Goal: Task Accomplishment & Management: Complete application form

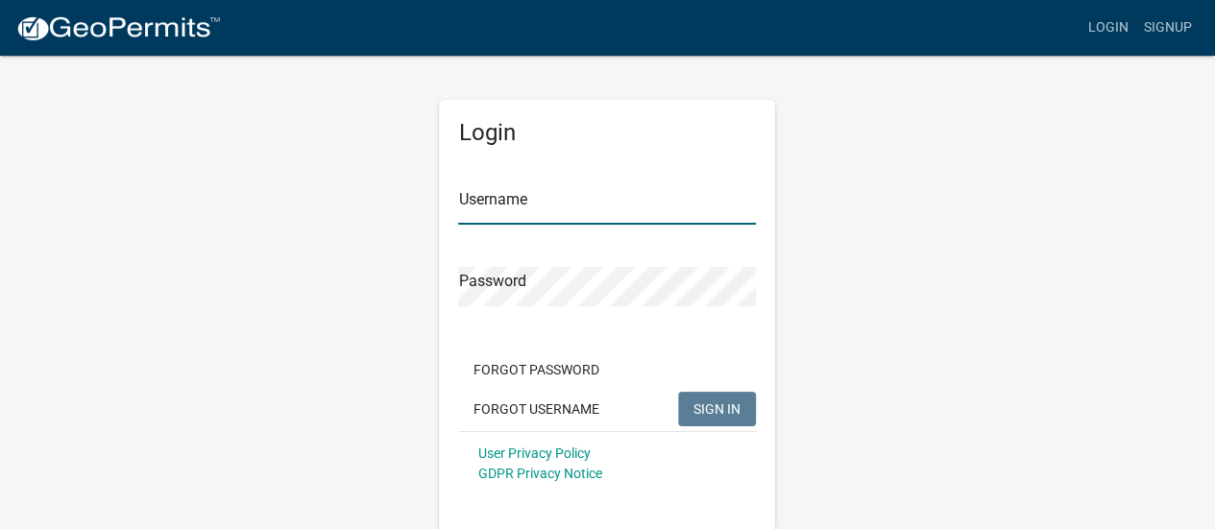
type input "Allwiredup"
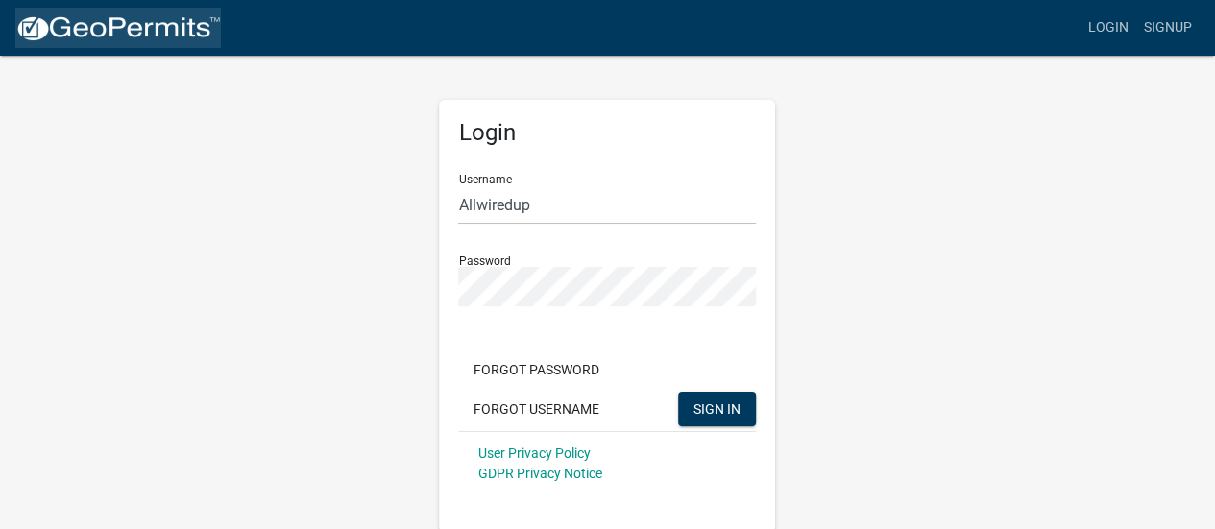
click at [52, 28] on img at bounding box center [118, 28] width 206 height 29
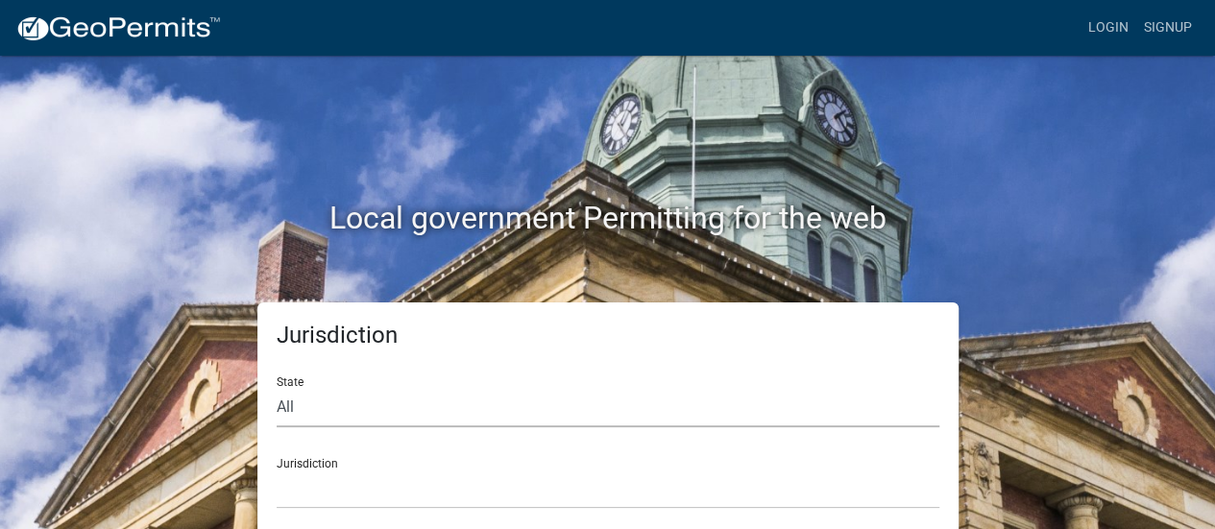
click at [290, 406] on select "All [US_STATE] [US_STATE] [US_STATE] [US_STATE] [US_STATE] [US_STATE] [US_STATE…" at bounding box center [608, 407] width 663 height 39
select select "[US_STATE]"
click at [277, 388] on select "All [US_STATE] [US_STATE] [US_STATE] [US_STATE] [US_STATE] [US_STATE] [US_STATE…" at bounding box center [608, 407] width 663 height 39
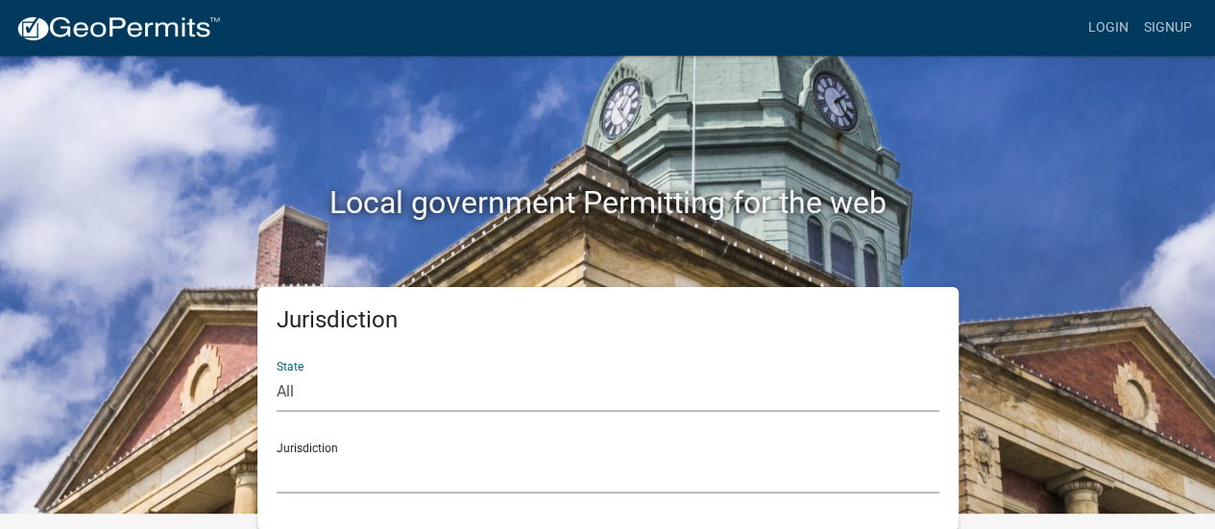
click at [300, 468] on select "City of [GEOGRAPHIC_DATA], [US_STATE] City of [GEOGRAPHIC_DATA], [US_STATE] Cit…" at bounding box center [608, 473] width 663 height 39
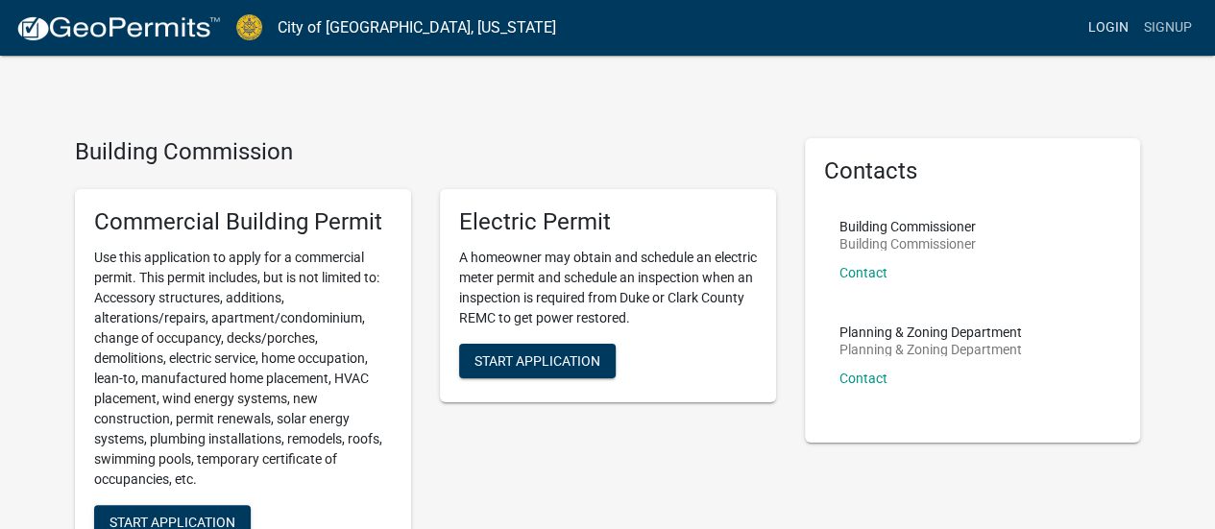
click at [1085, 26] on link "Login" at bounding box center [1108, 28] width 56 height 36
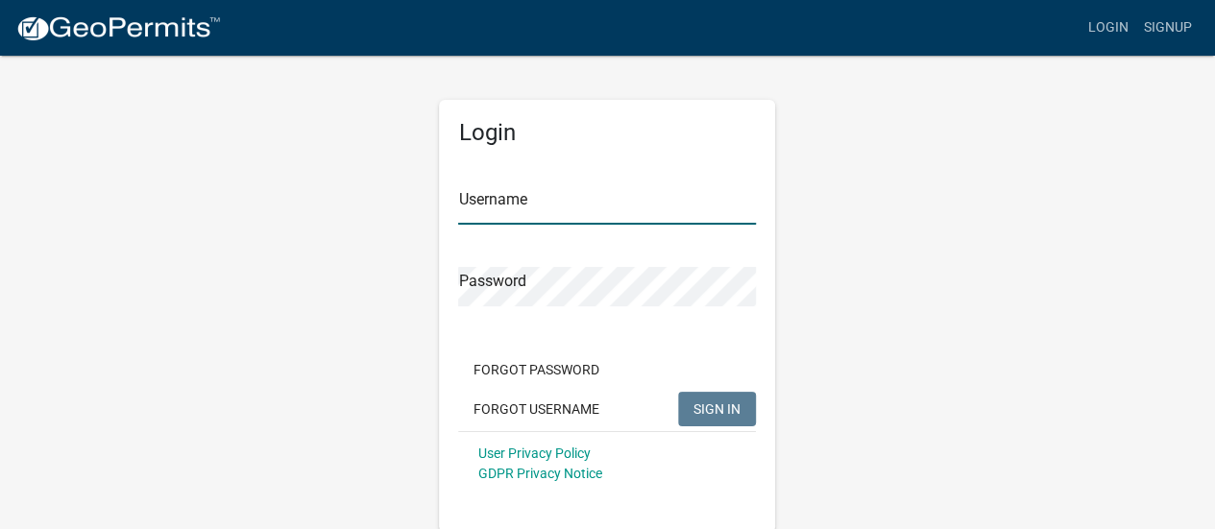
type input "Allwiredup"
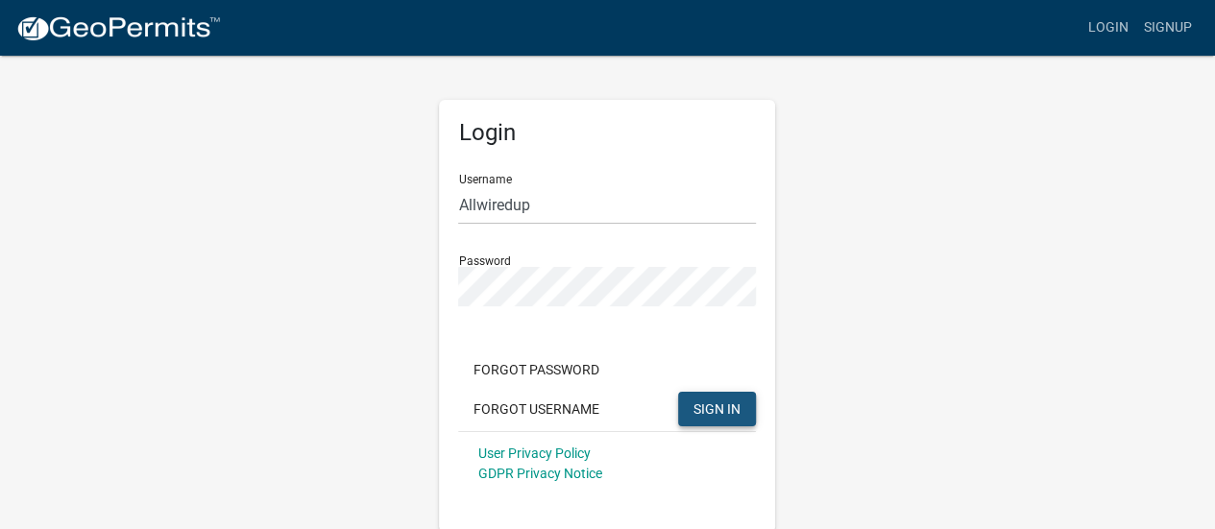
click at [699, 402] on span "SIGN IN" at bounding box center [716, 407] width 47 height 15
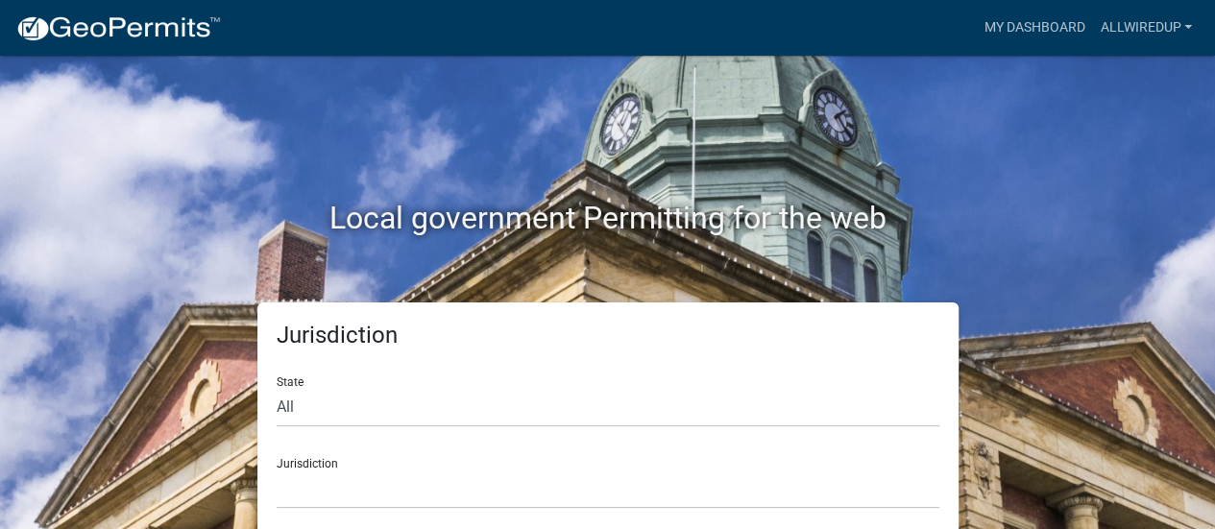
scroll to position [15, 0]
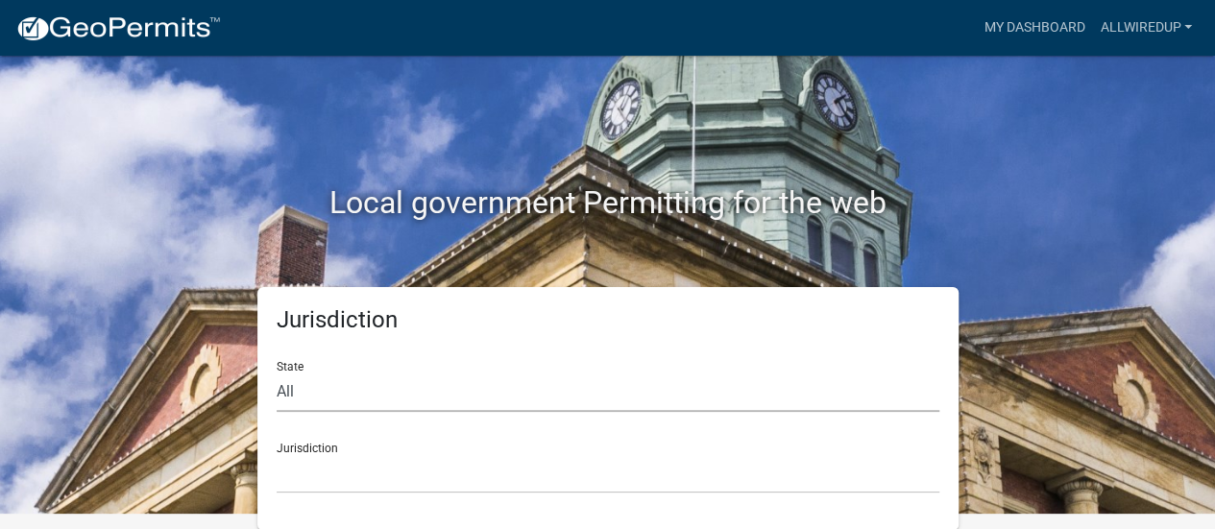
click at [369, 379] on select "All [US_STATE] [US_STATE] [US_STATE] [US_STATE] [US_STATE] [US_STATE] [US_STATE…" at bounding box center [608, 392] width 663 height 39
select select "[US_STATE]"
click at [277, 373] on select "All [US_STATE] [US_STATE] [US_STATE] [US_STATE] [US_STATE] [US_STATE] [US_STATE…" at bounding box center [608, 392] width 663 height 39
click at [321, 472] on select "City of [GEOGRAPHIC_DATA], [US_STATE] City of [GEOGRAPHIC_DATA], [US_STATE] Cit…" at bounding box center [608, 473] width 663 height 39
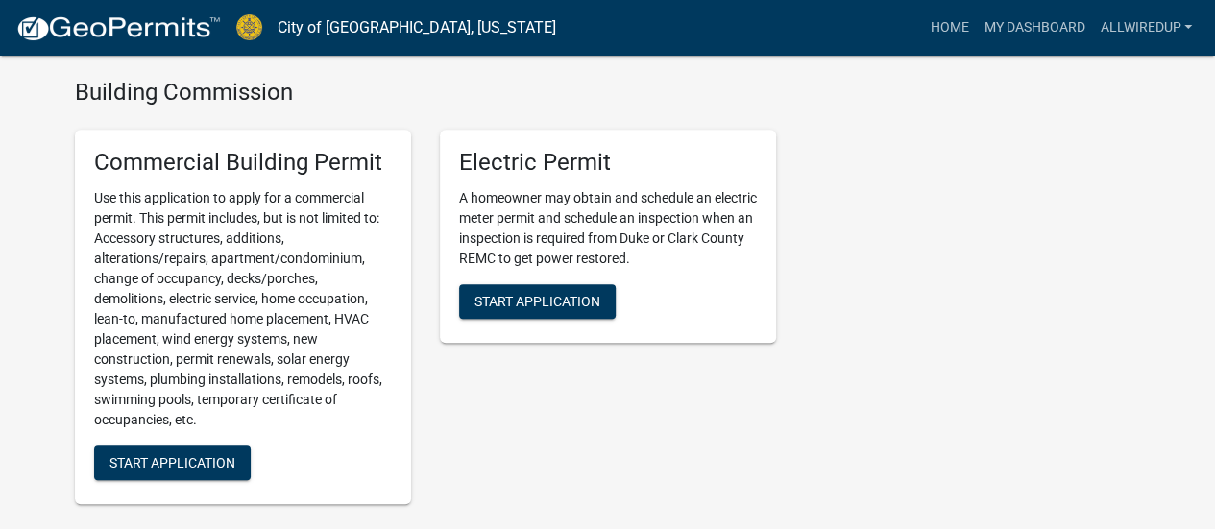
scroll to position [647, 0]
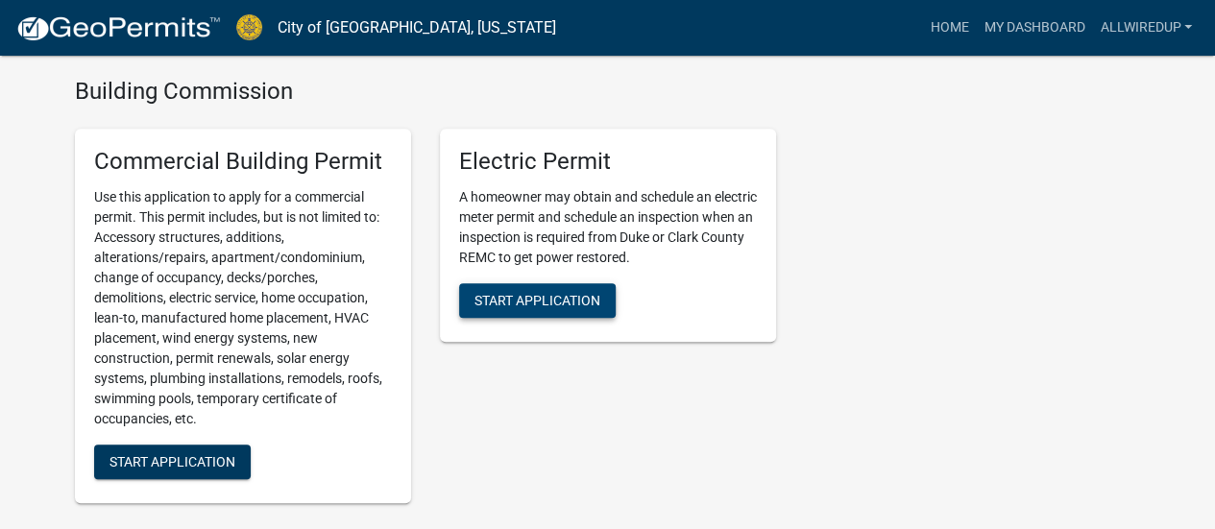
click at [479, 297] on span "Start Application" at bounding box center [537, 299] width 126 height 15
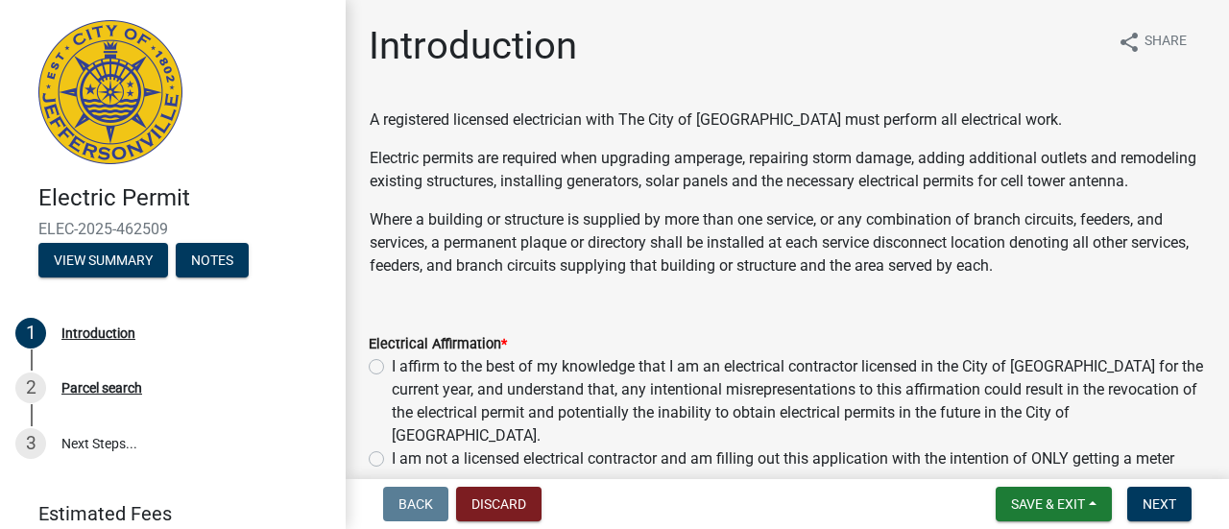
scroll to position [136, 0]
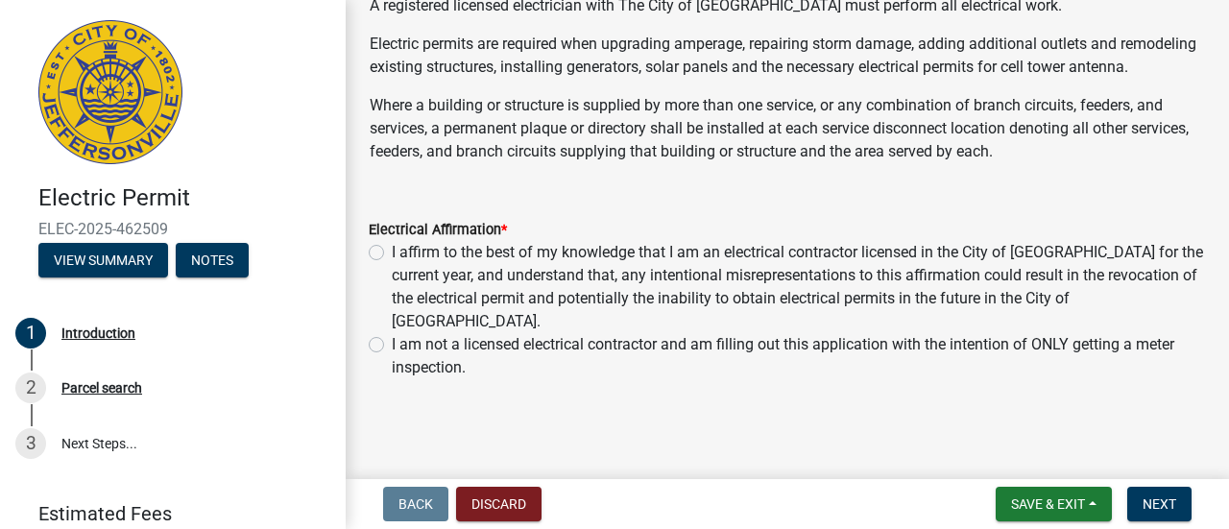
click at [367, 252] on div "Electrical Affirmation * I affirm to the best of my knowledge that I am an elec…" at bounding box center [787, 287] width 866 height 184
click at [390, 260] on div "I affirm to the best of my knowledge that I am an electrical contractor license…" at bounding box center [787, 287] width 837 height 92
click at [392, 256] on label "I affirm to the best of my knowledge that I am an electrical contractor license…" at bounding box center [799, 287] width 814 height 92
click at [392, 254] on input "I affirm to the best of my knowledge that I am an electrical contractor license…" at bounding box center [398, 247] width 12 height 12
radio input "true"
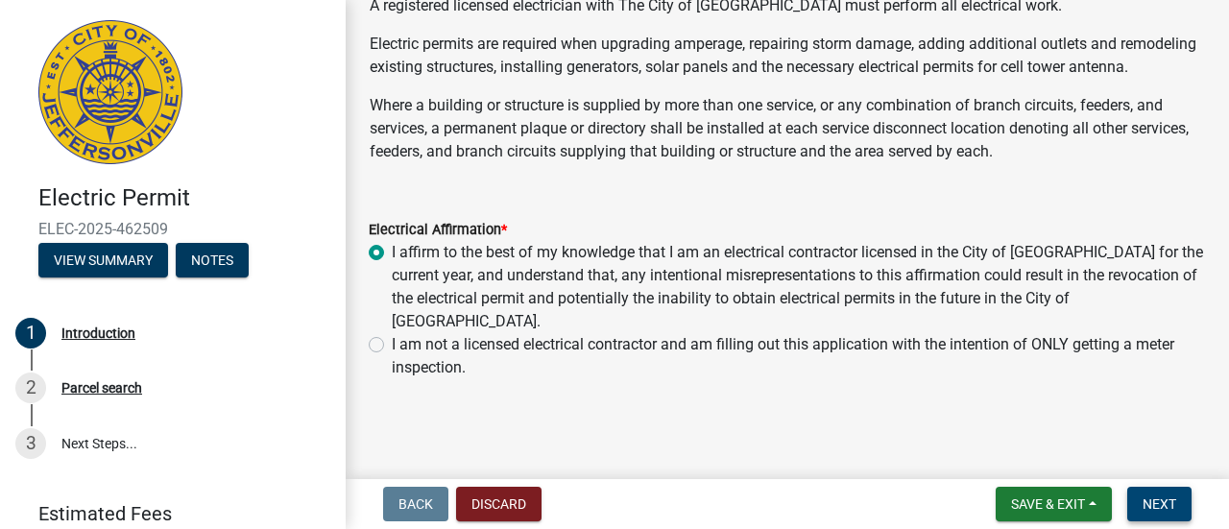
click at [1162, 499] on span "Next" at bounding box center [1160, 503] width 34 height 15
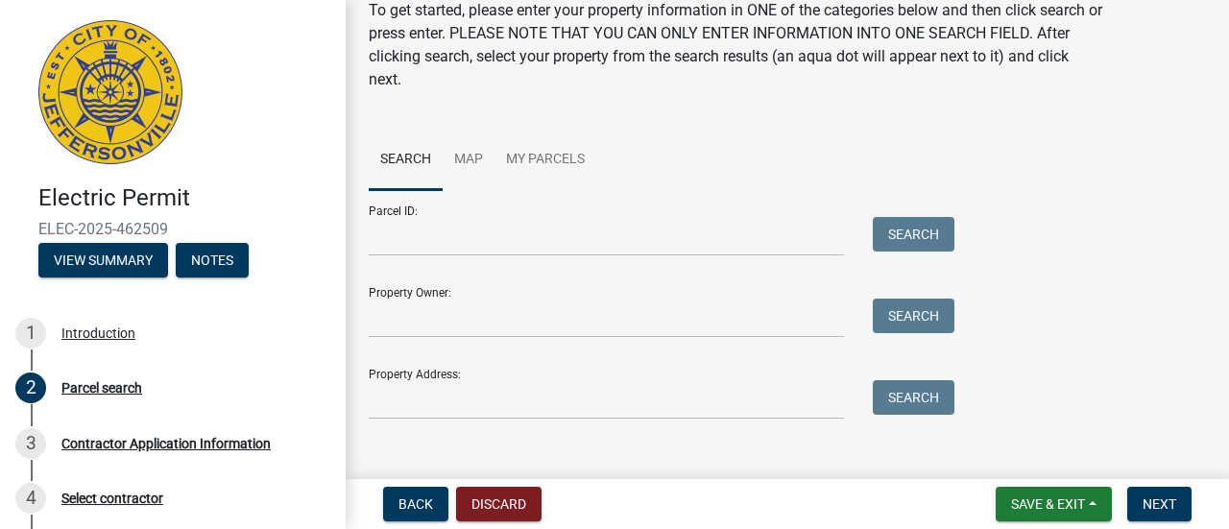
scroll to position [79, 0]
click at [384, 407] on input "Property Address:" at bounding box center [606, 398] width 475 height 39
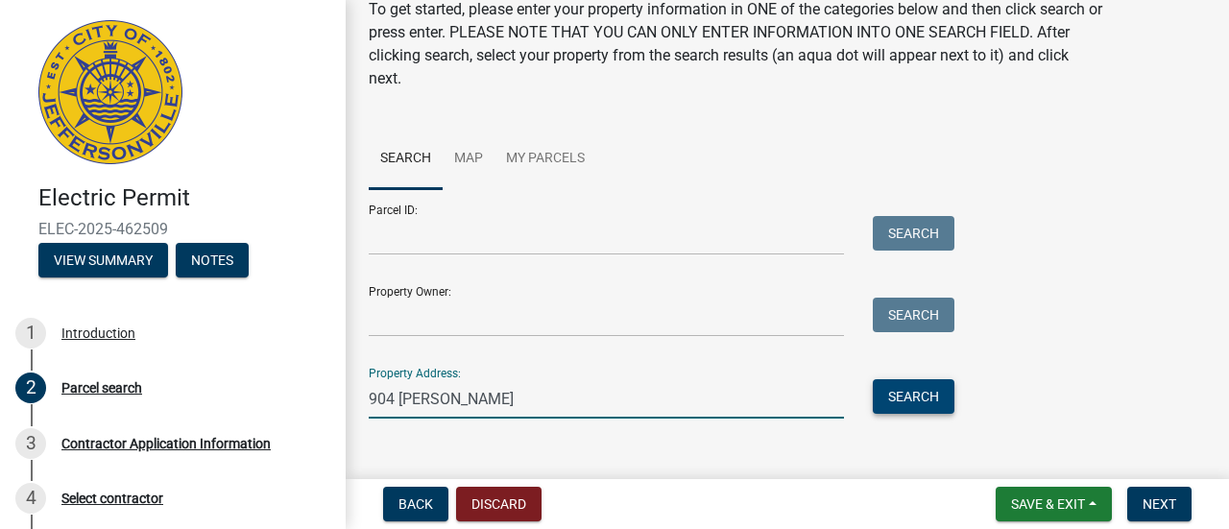
type input "904 [PERSON_NAME]"
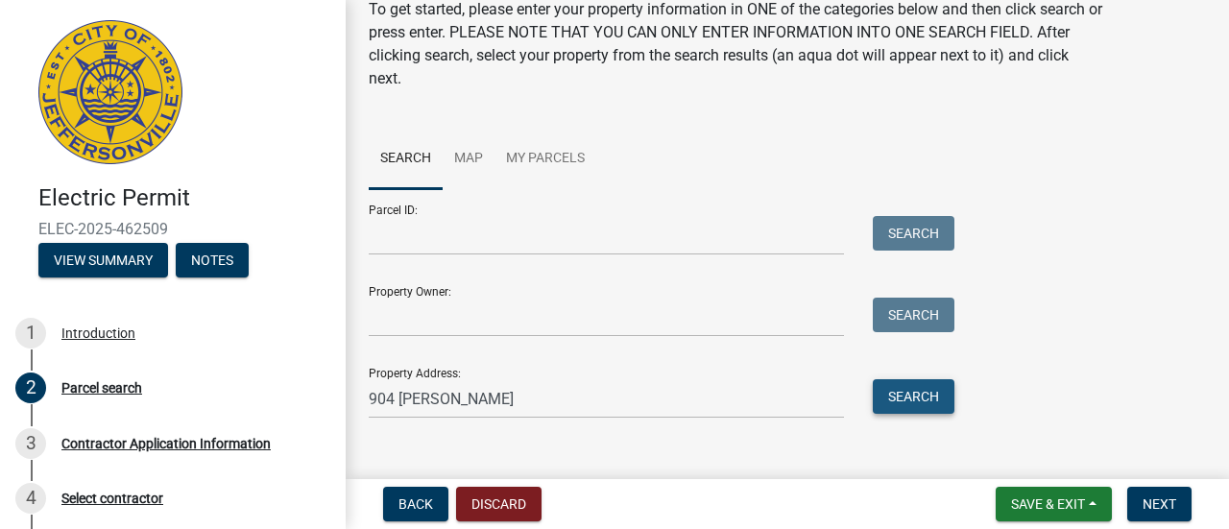
click at [894, 395] on button "Search" at bounding box center [914, 396] width 82 height 35
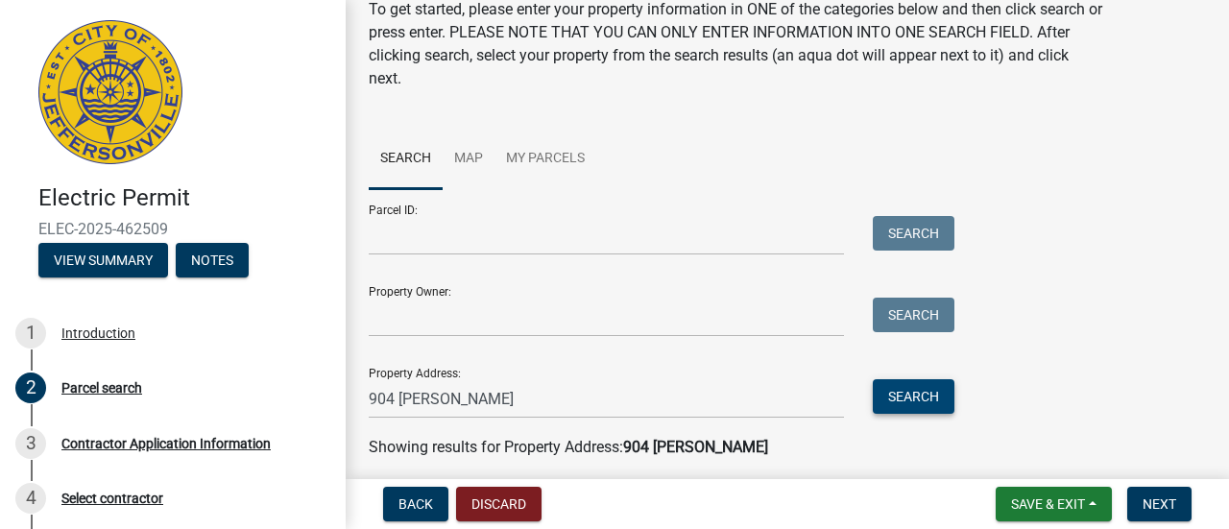
scroll to position [232, 0]
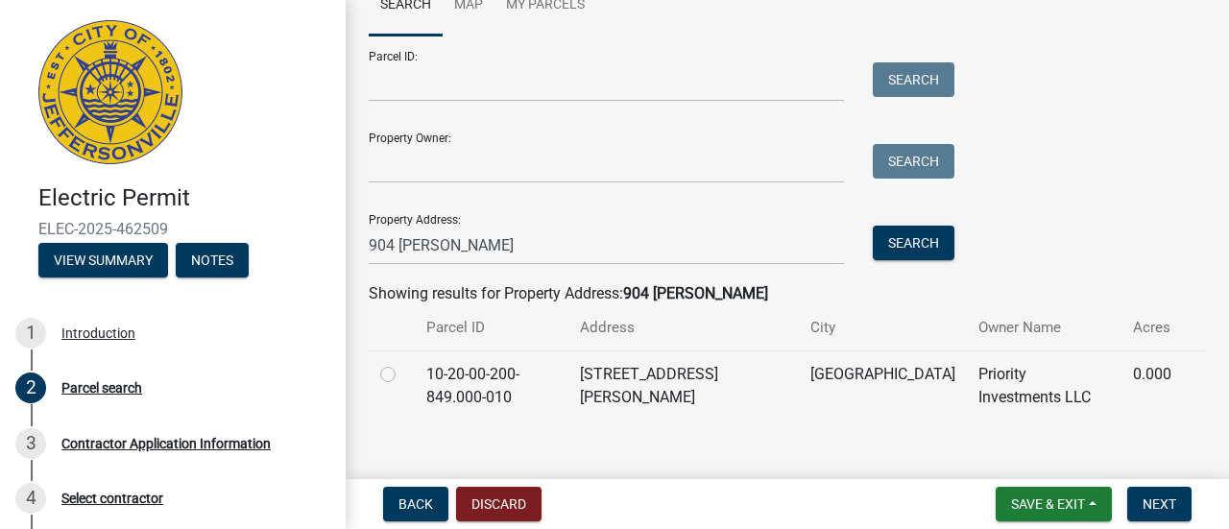
click at [403, 363] on label at bounding box center [403, 363] width 0 height 0
click at [403, 375] on input "radio" at bounding box center [409, 369] width 12 height 12
radio input "true"
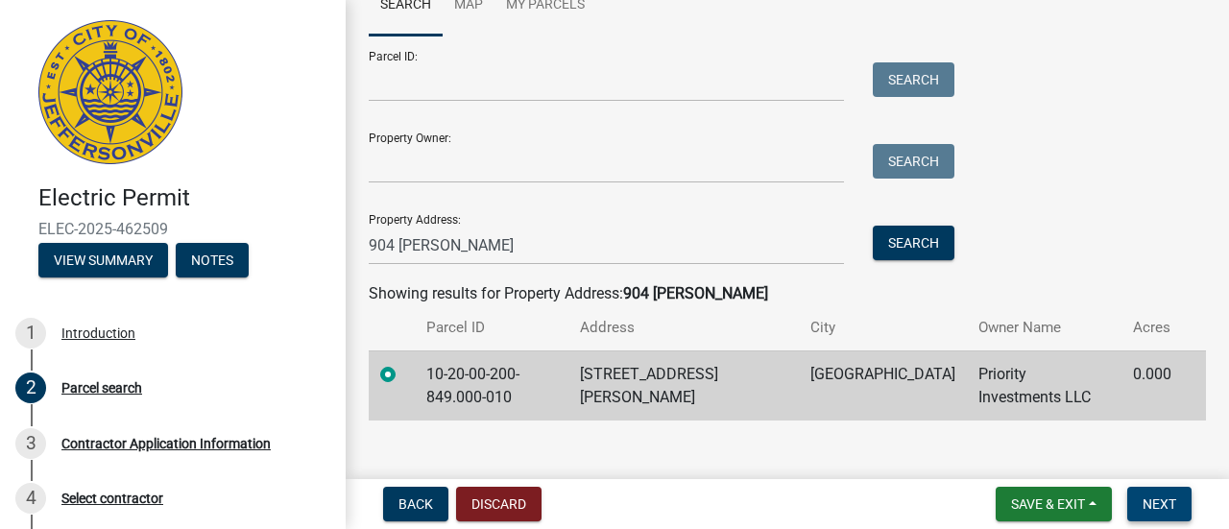
click at [1150, 504] on span "Next" at bounding box center [1160, 503] width 34 height 15
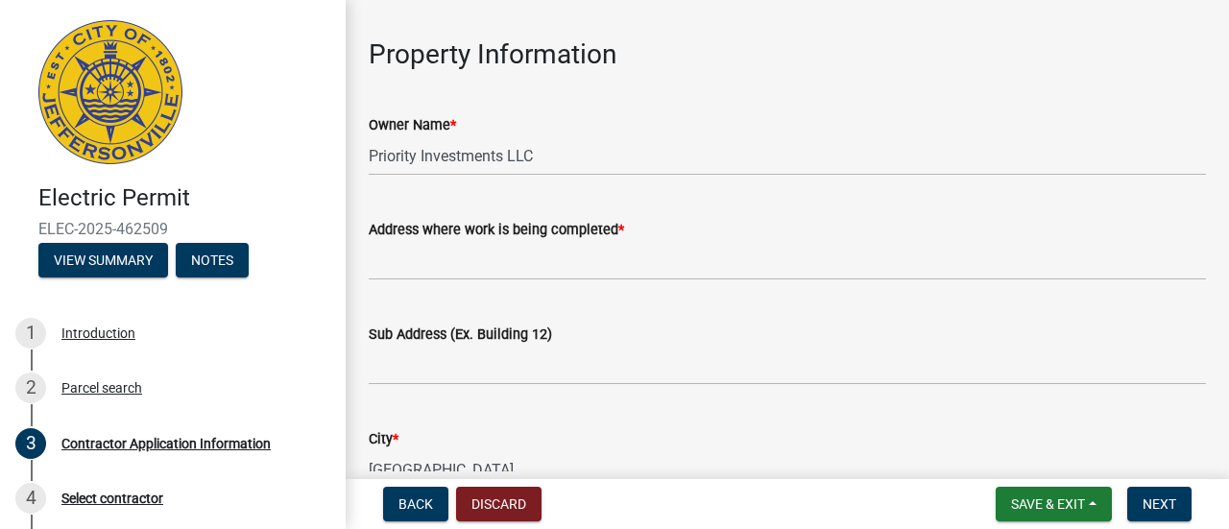
scroll to position [0, 0]
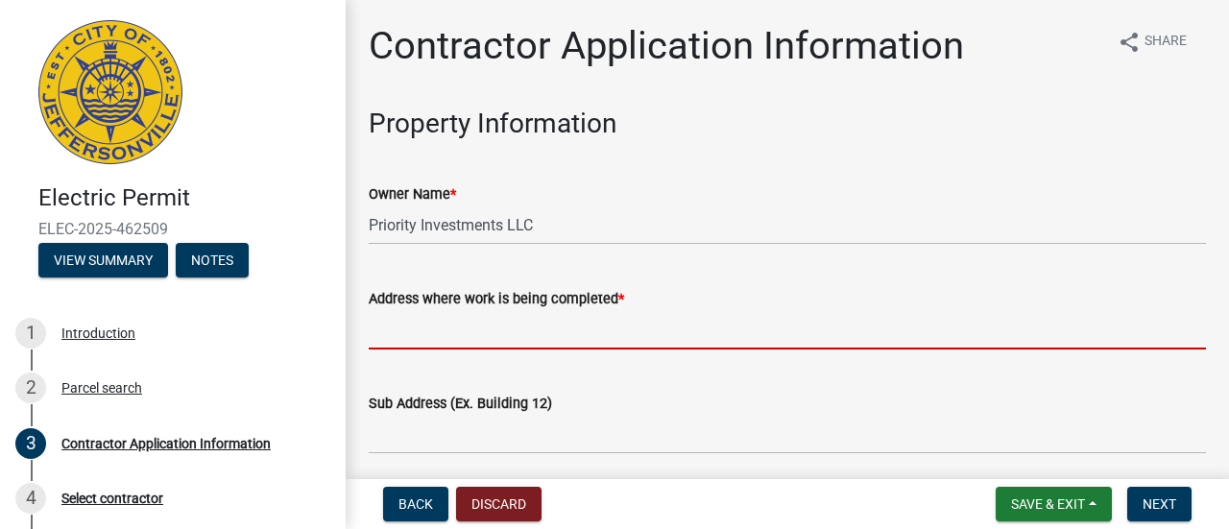
click at [459, 326] on input "Address where work is being completed *" at bounding box center [787, 329] width 837 height 39
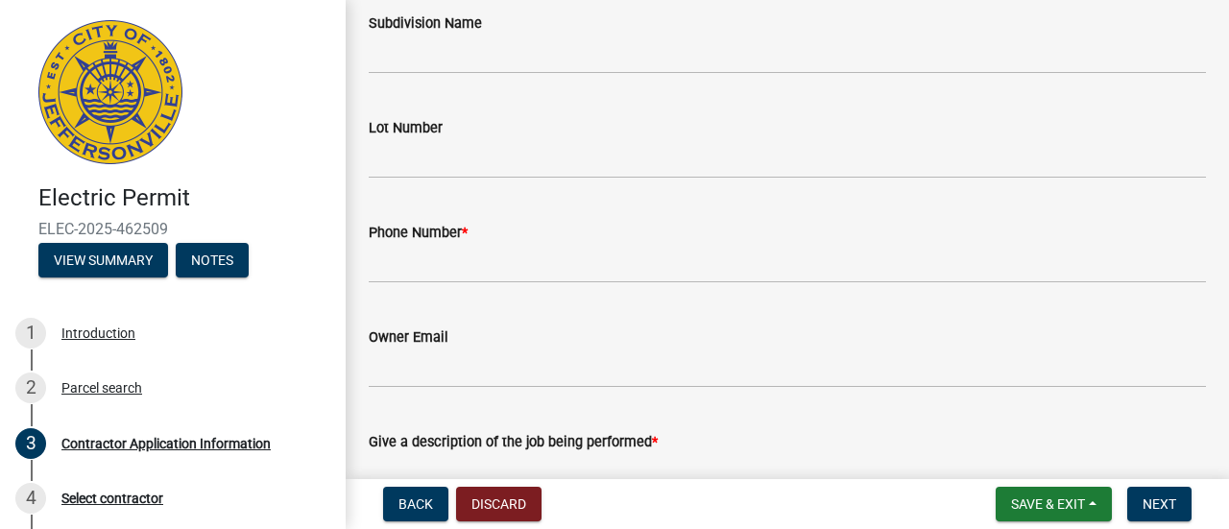
scroll to position [690, 0]
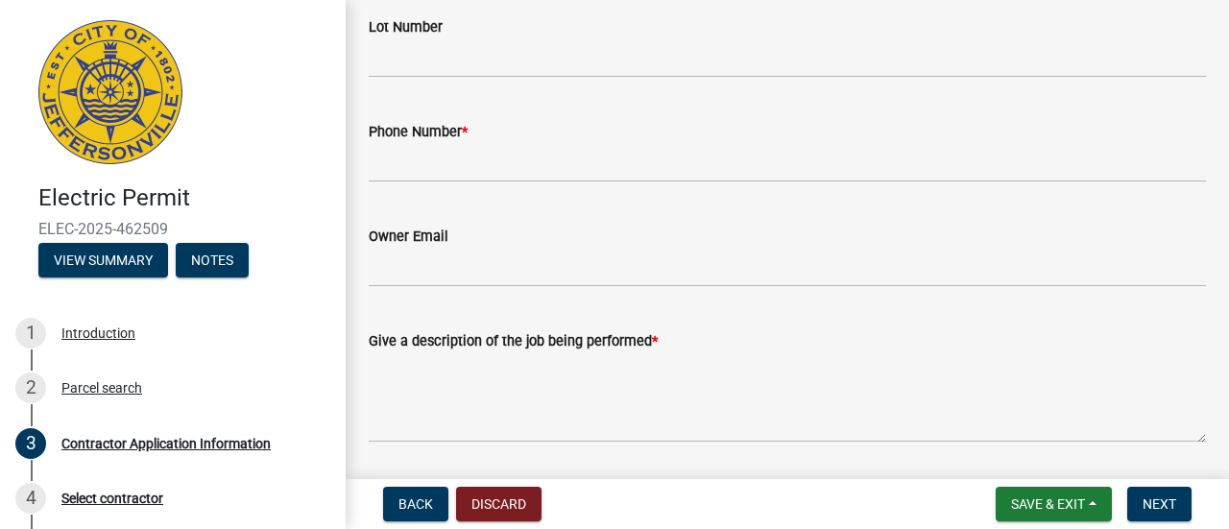
type input "904 [PERSON_NAME]"
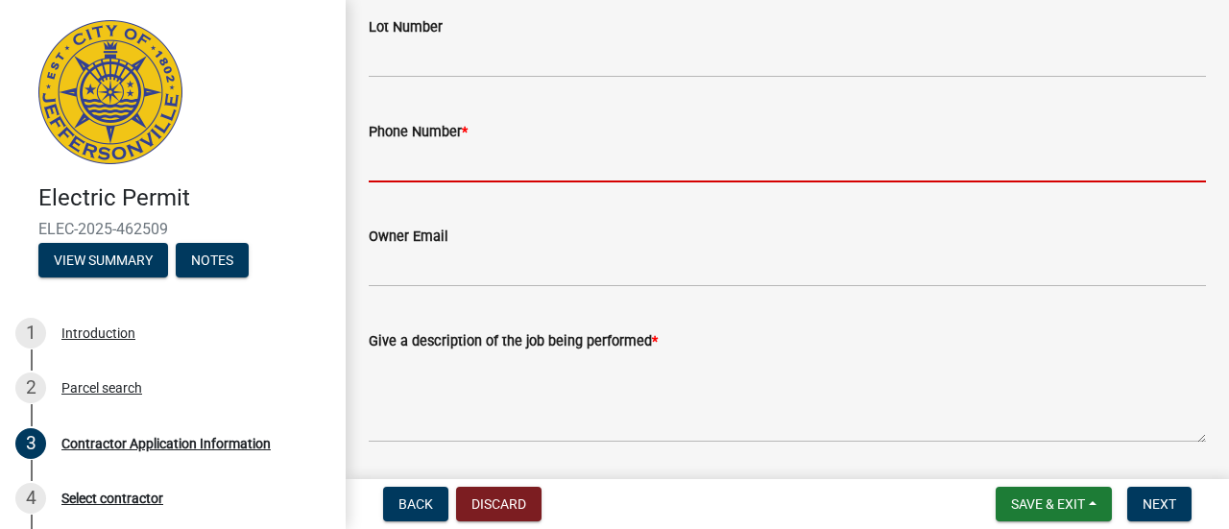
click at [420, 165] on input "Phone Number *" at bounding box center [787, 162] width 837 height 39
type input "5024088887"
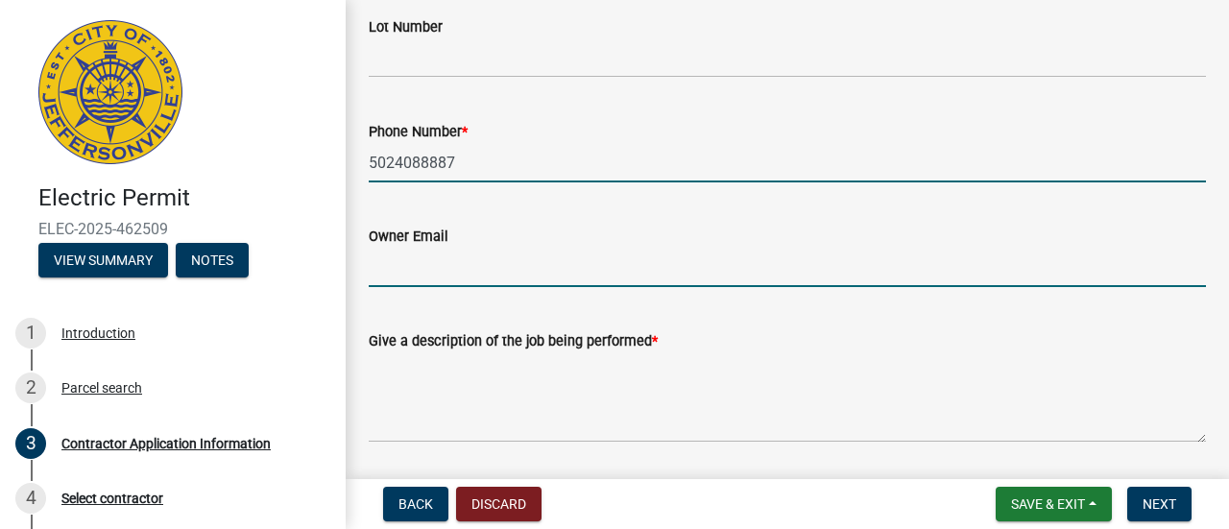
type input "[EMAIL_ADDRESS][DOMAIN_NAME]"
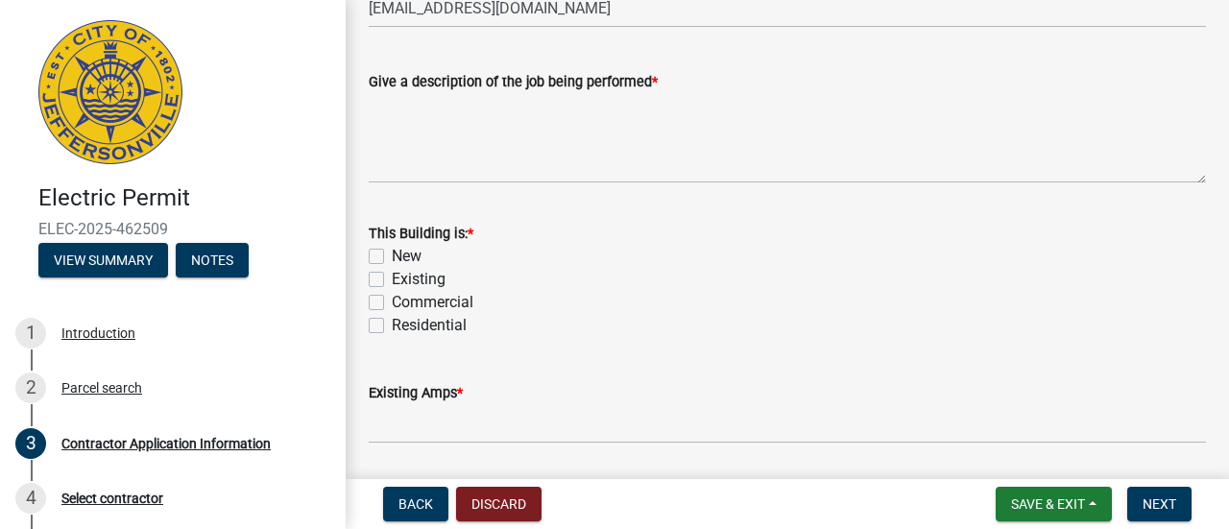
scroll to position [951, 0]
click at [392, 274] on label "Existing" at bounding box center [419, 278] width 54 height 23
click at [392, 274] on input "Existing" at bounding box center [398, 273] width 12 height 12
checkbox input "true"
checkbox input "false"
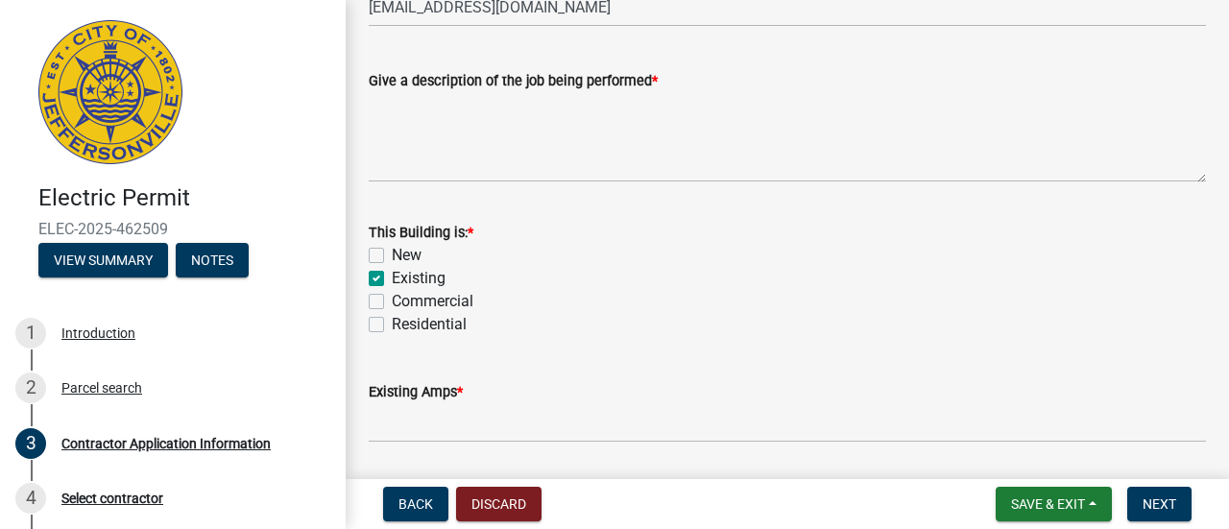
checkbox input "true"
checkbox input "false"
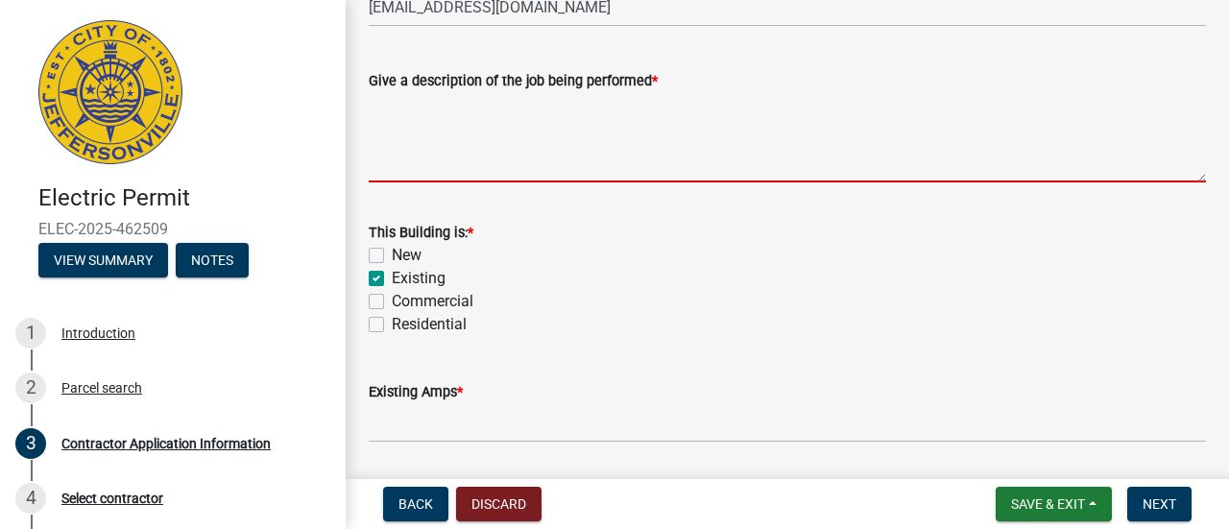
click at [423, 167] on textarea "Give a description of the job being performed *" at bounding box center [787, 137] width 837 height 90
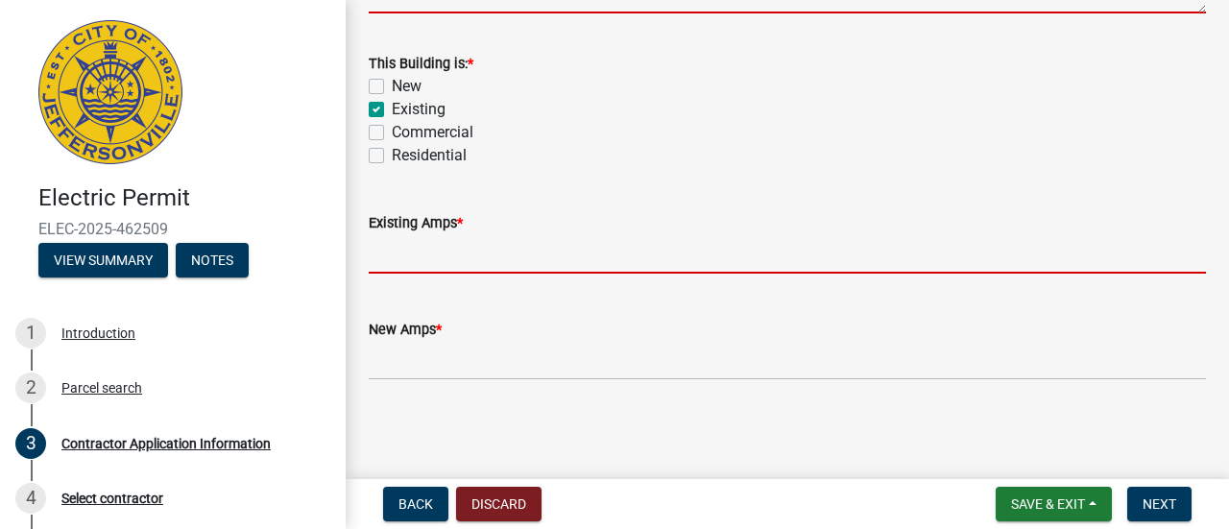
click at [400, 255] on form "Existing Amps *" at bounding box center [787, 242] width 837 height 62
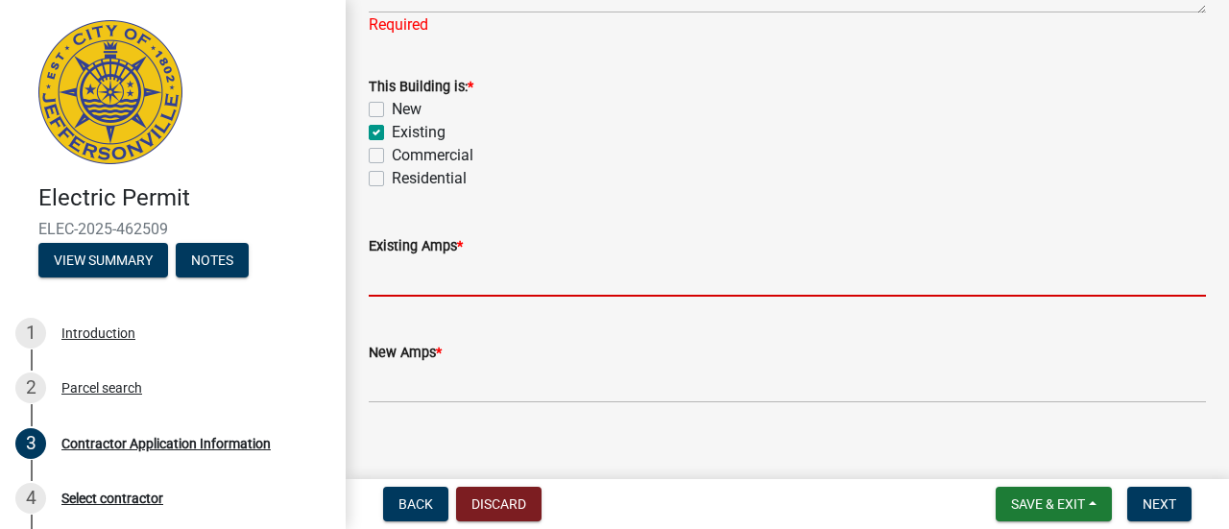
type input "100"
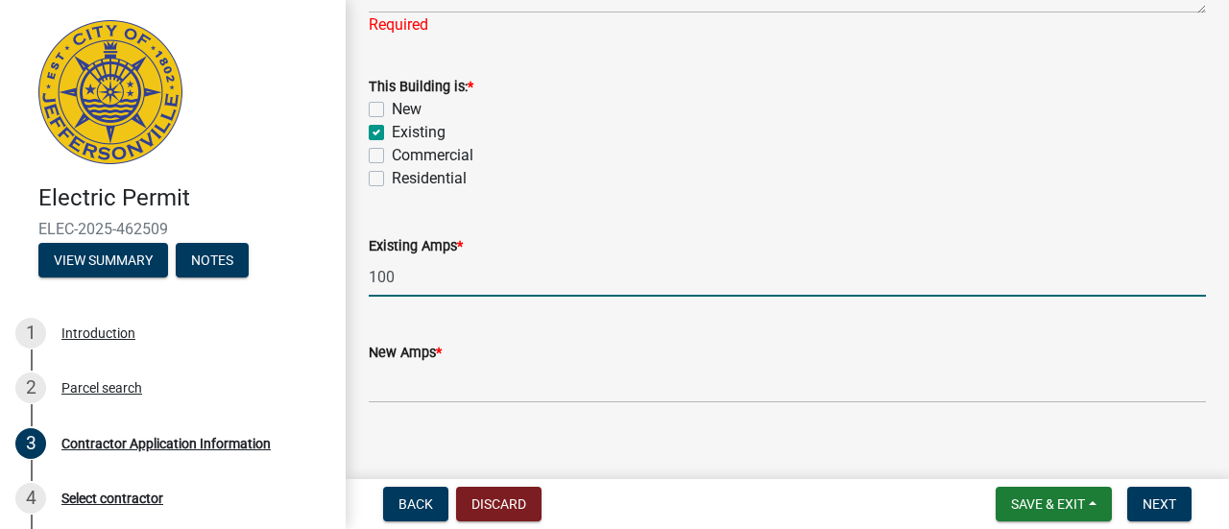
click at [407, 360] on div "New Amps *" at bounding box center [787, 352] width 837 height 23
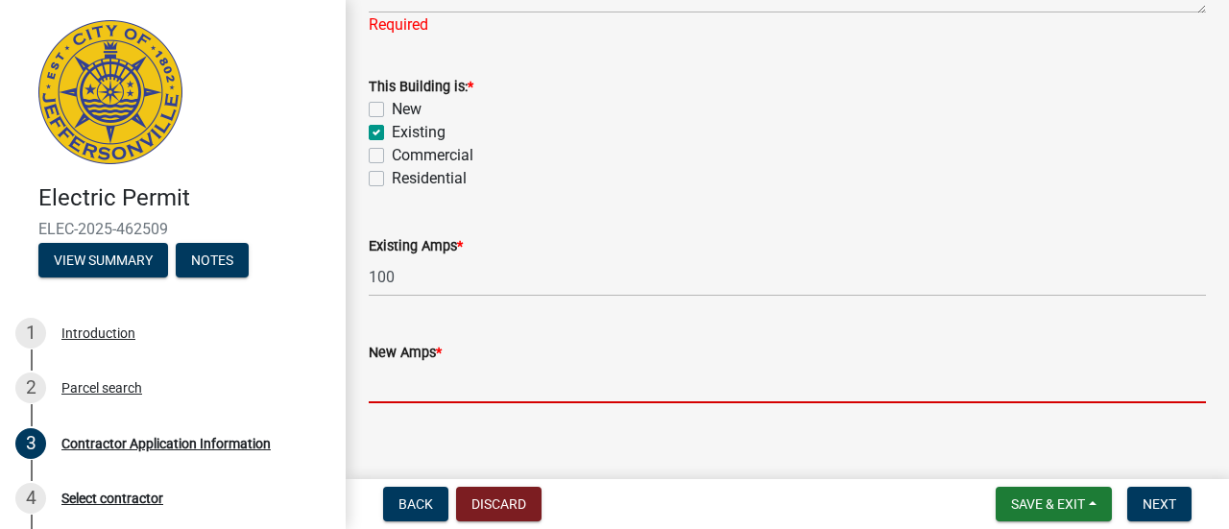
click at [404, 386] on input "text" at bounding box center [787, 383] width 837 height 39
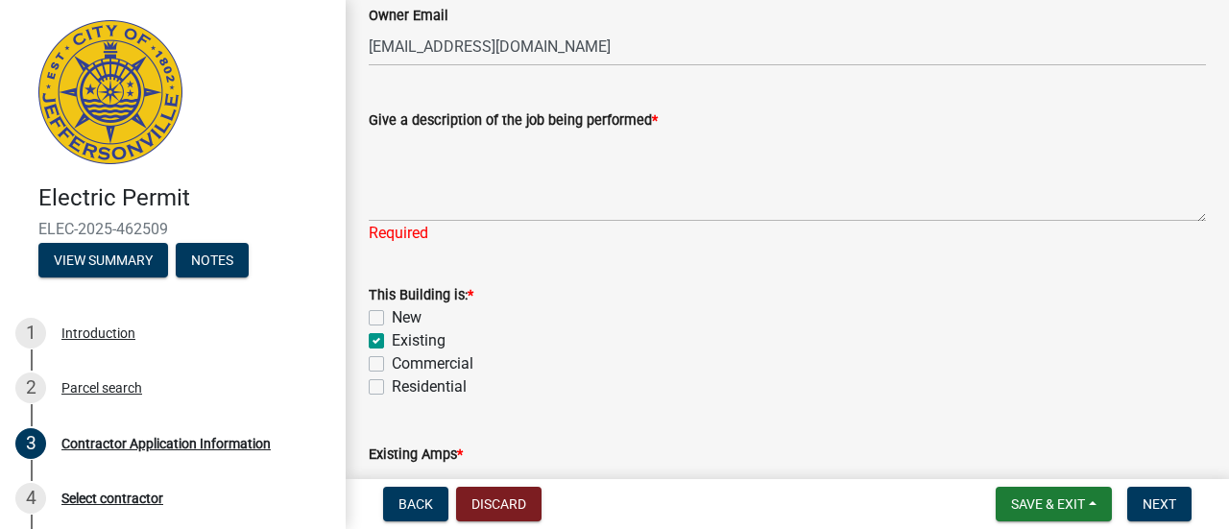
scroll to position [910, 0]
type input "200"
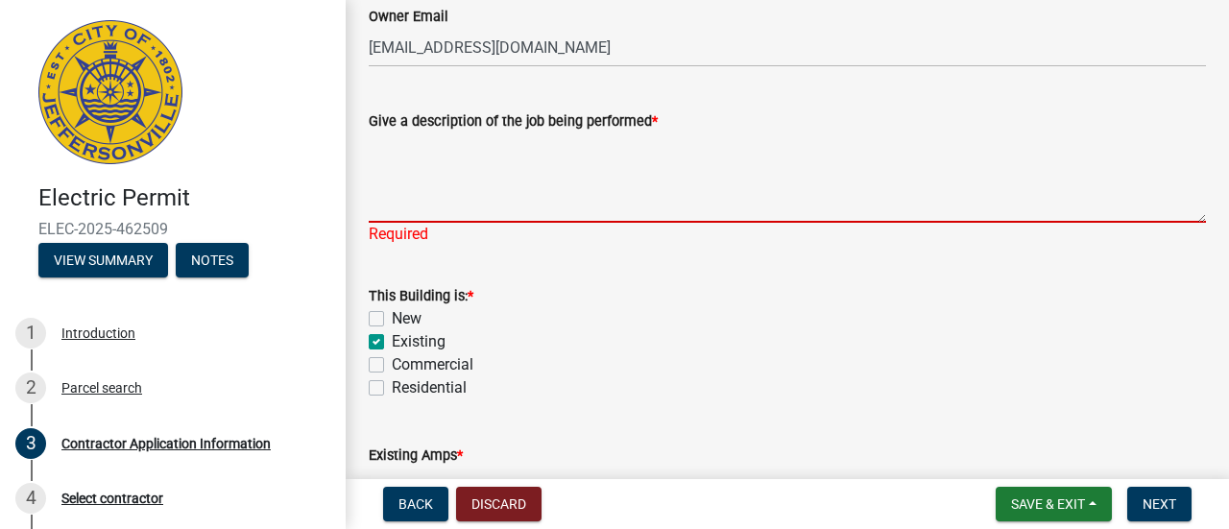
click at [401, 188] on textarea "Give a description of the job being performed *" at bounding box center [787, 178] width 837 height 90
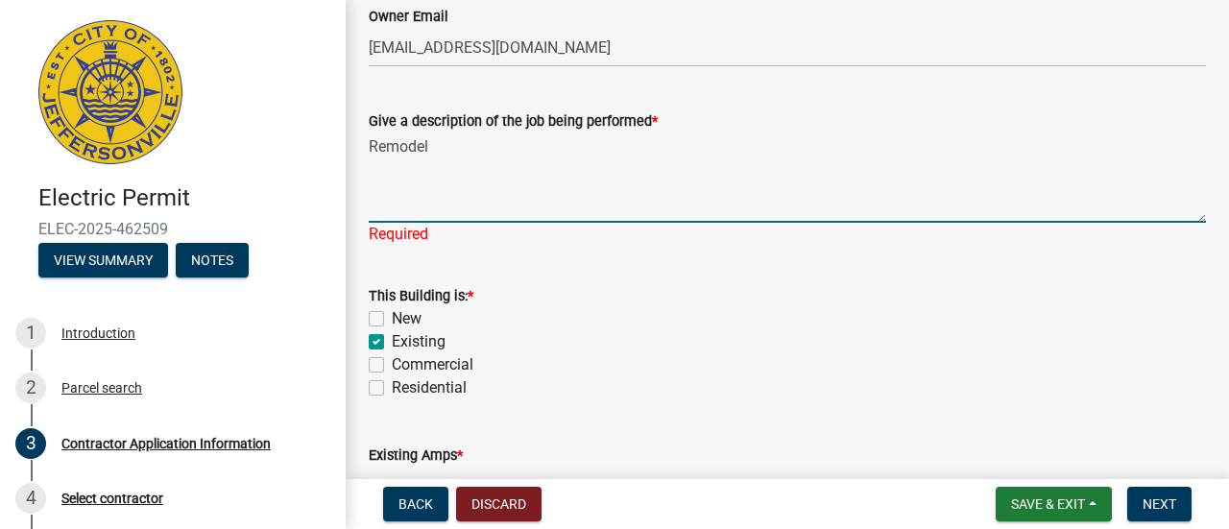
type textarea "Remodel"
click at [504, 300] on div "This Building is: * New Existing Commercial Residential" at bounding box center [787, 341] width 837 height 115
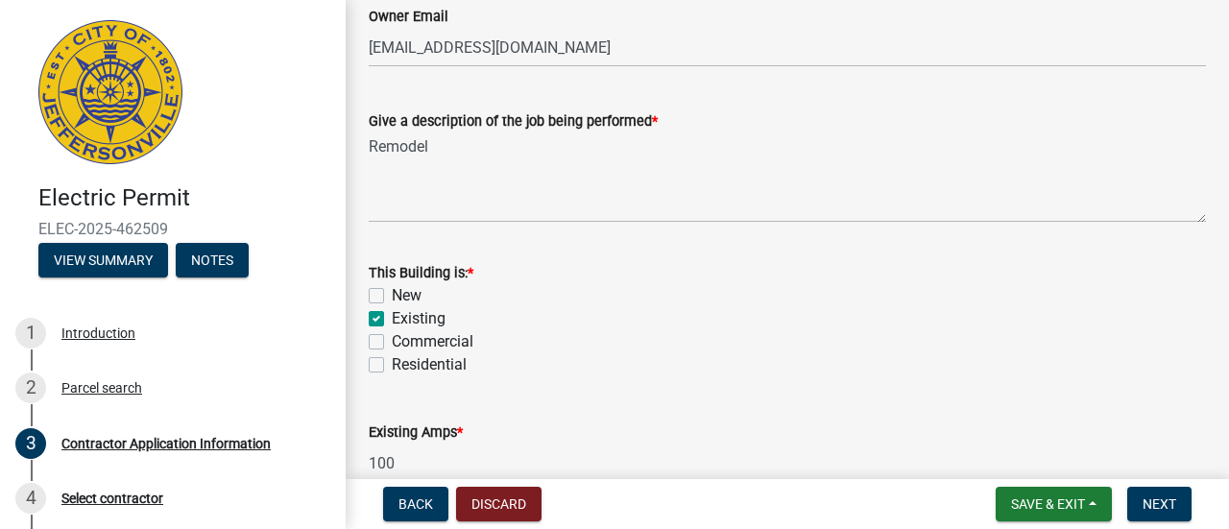
scroll to position [1120, 0]
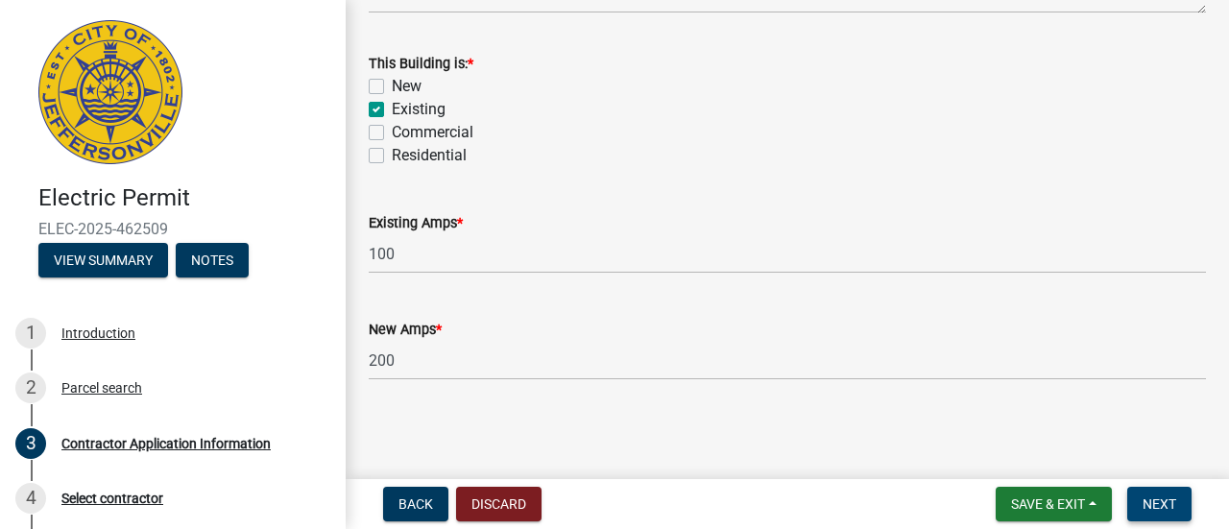
click at [1148, 518] on button "Next" at bounding box center [1159, 504] width 64 height 35
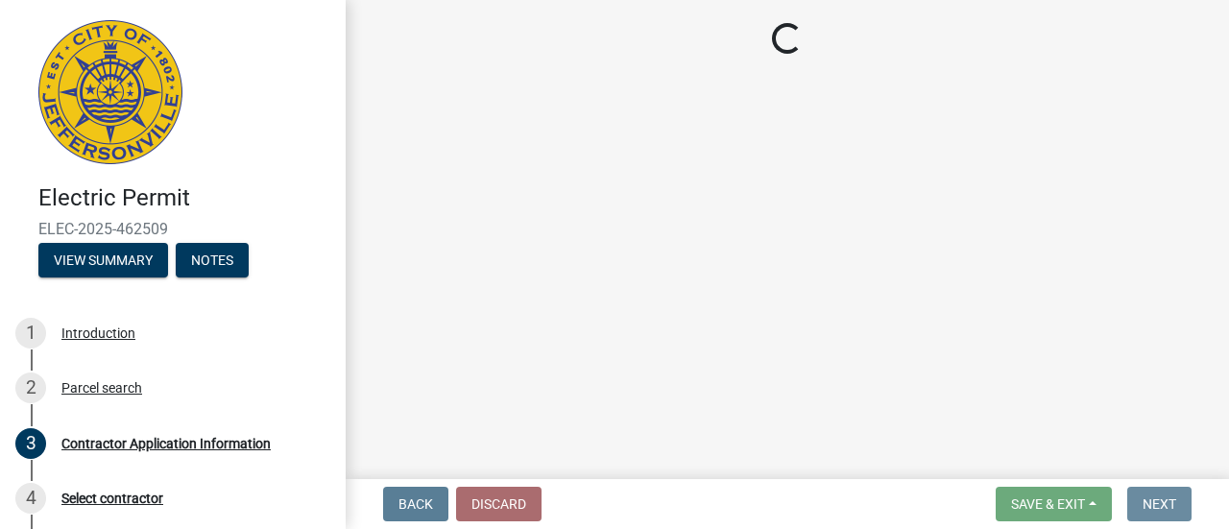
scroll to position [0, 0]
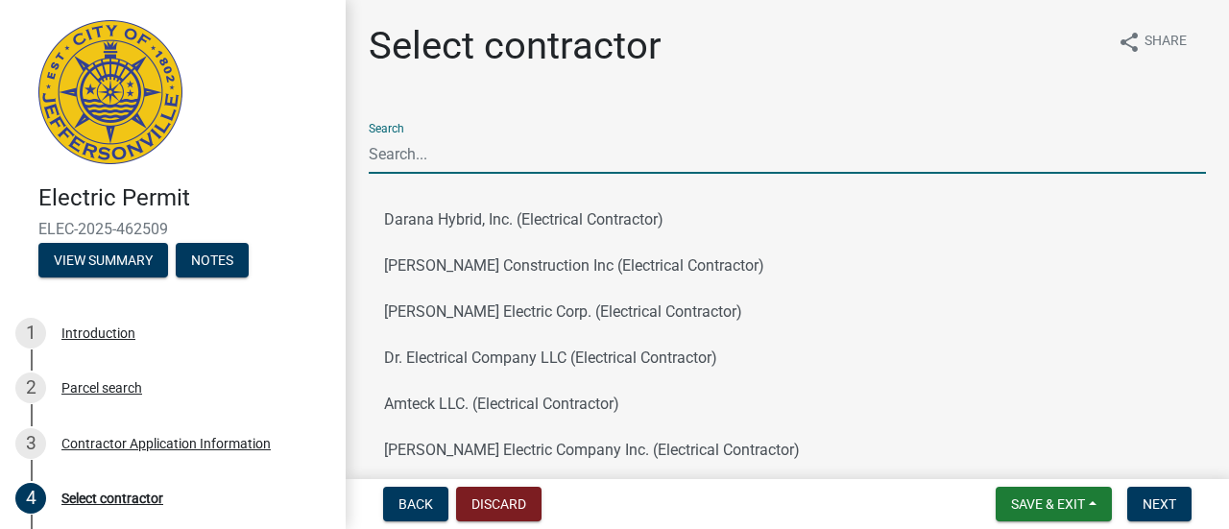
click at [455, 146] on input "Search" at bounding box center [787, 153] width 837 height 39
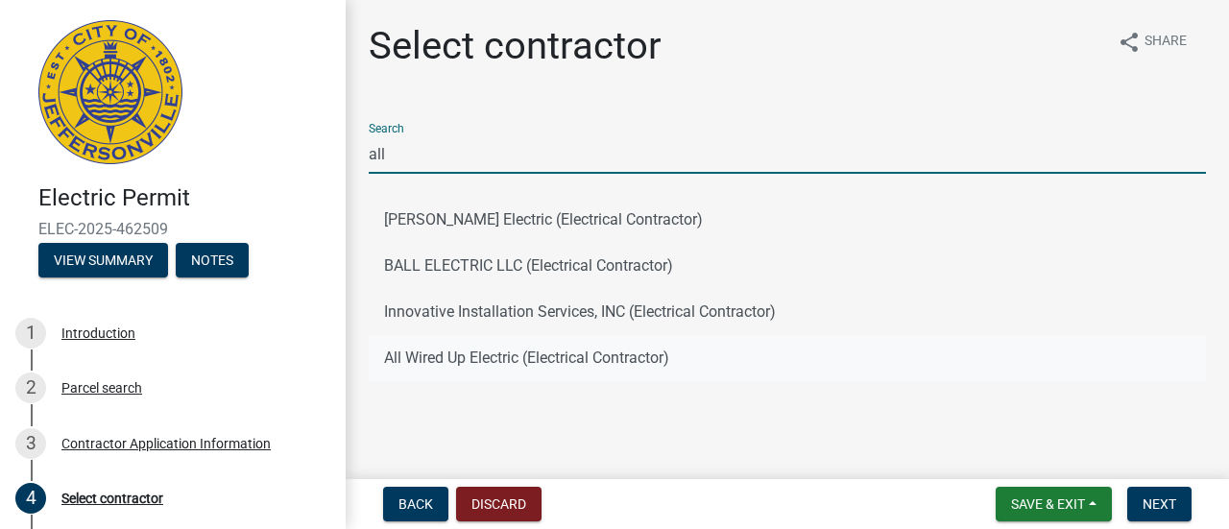
type input "all"
click at [419, 363] on button "All Wired Up Electric (Electrical Contractor)" at bounding box center [787, 358] width 837 height 46
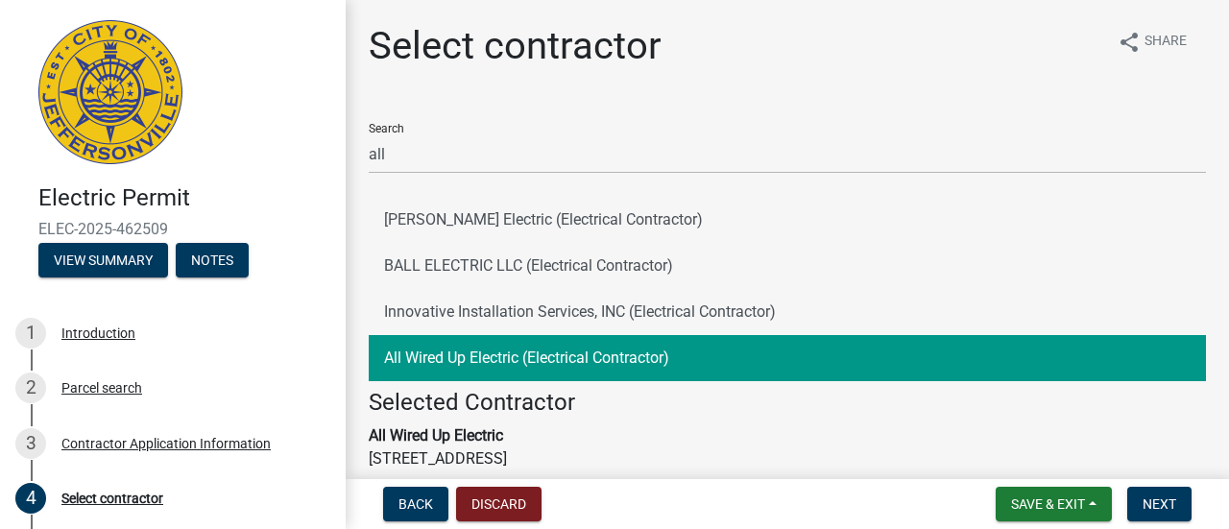
scroll to position [227, 0]
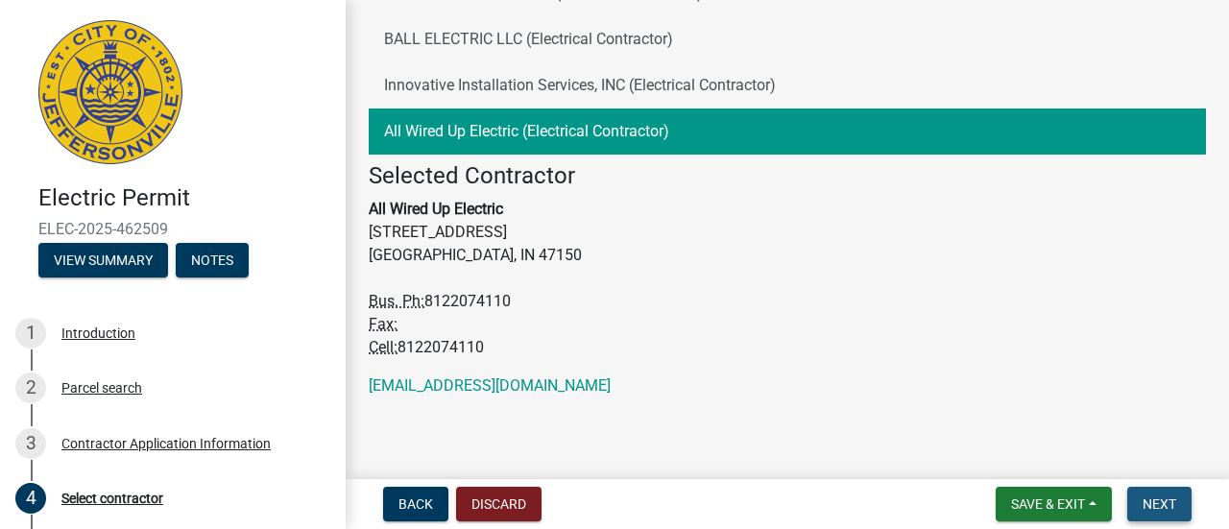
click at [1152, 506] on span "Next" at bounding box center [1160, 503] width 34 height 15
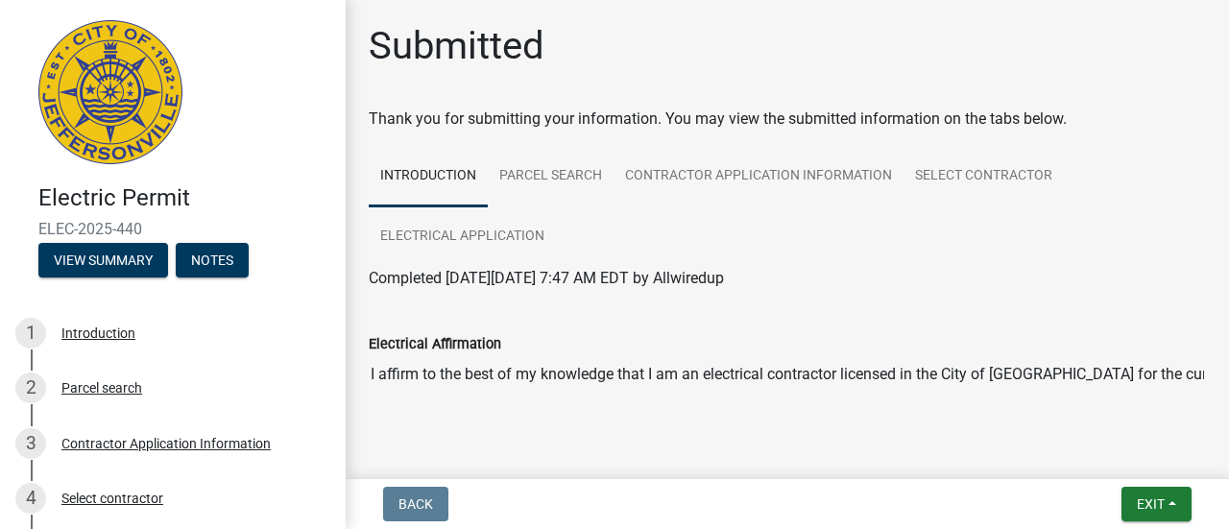
scroll to position [35, 0]
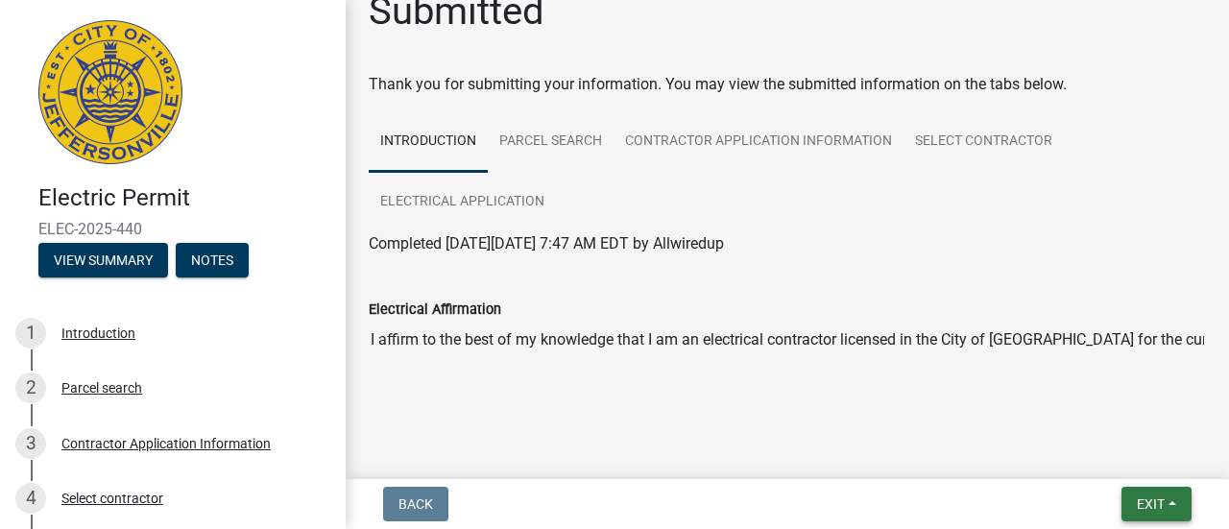
click at [1141, 504] on span "Exit" at bounding box center [1151, 503] width 28 height 15
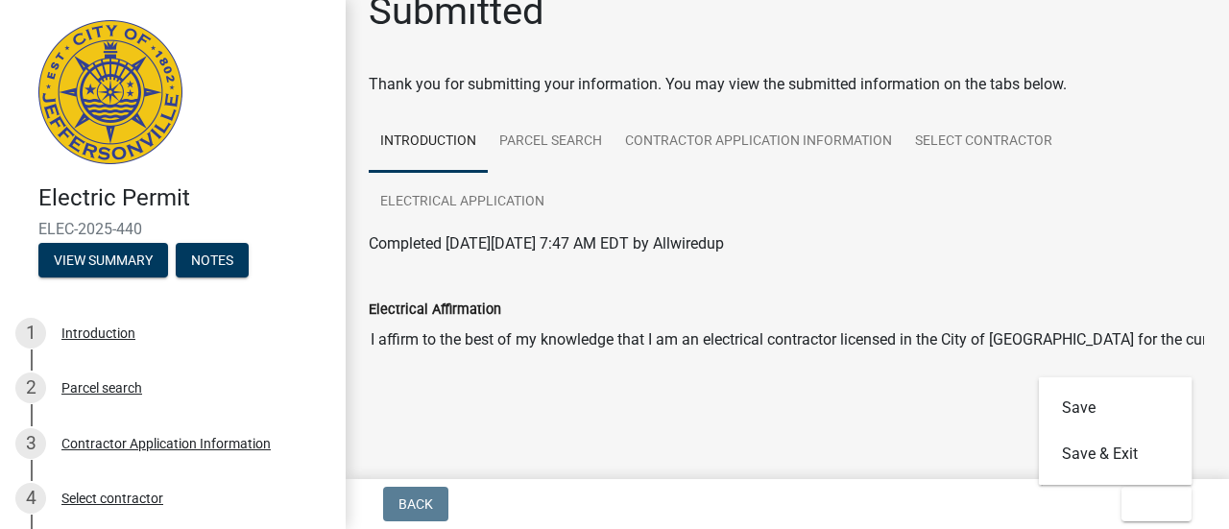
click at [822, 388] on div at bounding box center [787, 386] width 837 height 23
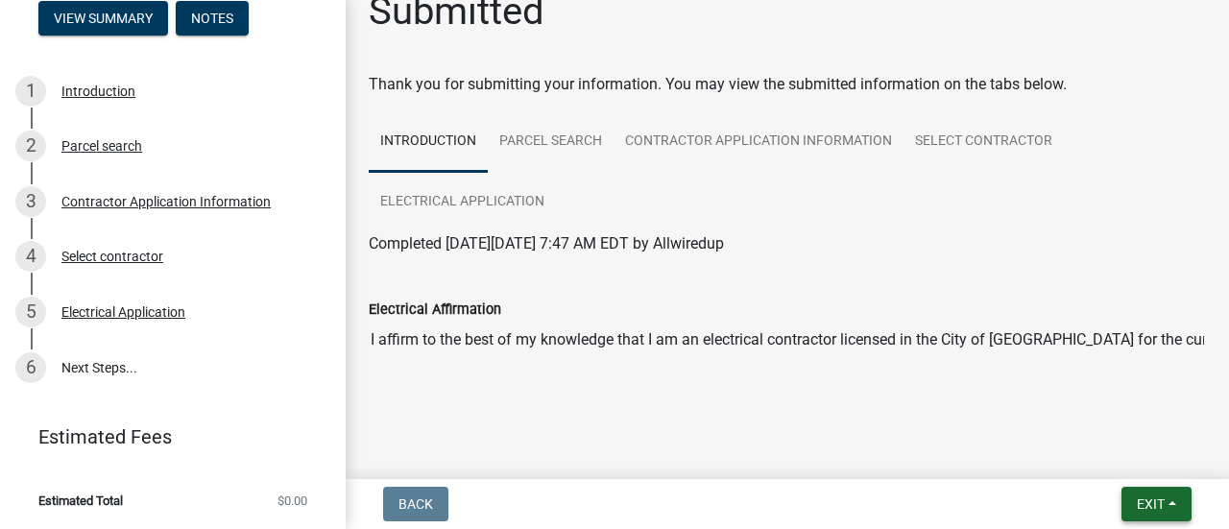
click at [1131, 510] on button "Exit" at bounding box center [1157, 504] width 70 height 35
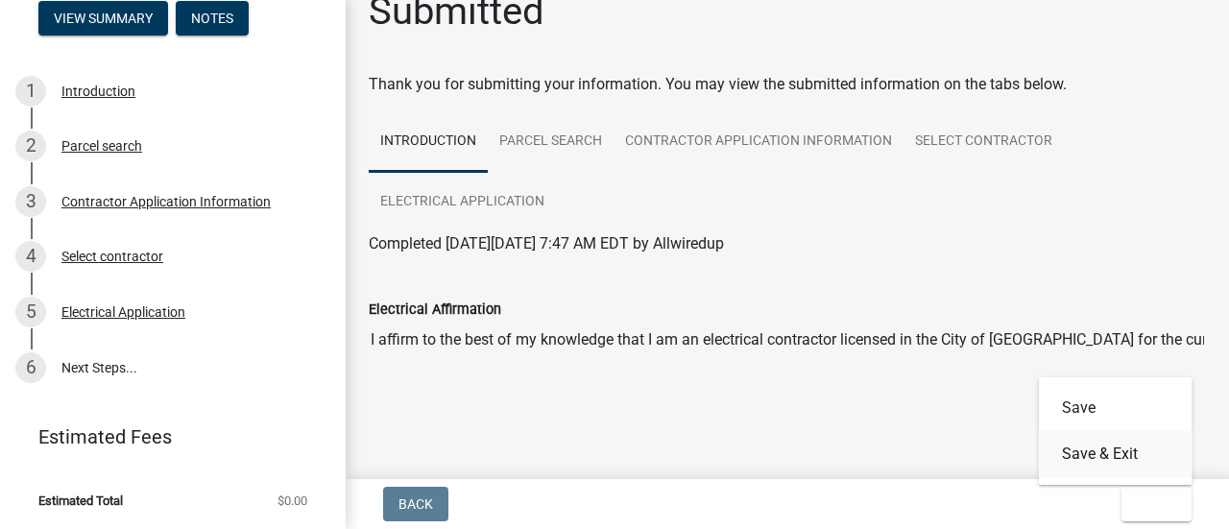
click at [1091, 453] on button "Save & Exit" at bounding box center [1116, 454] width 154 height 46
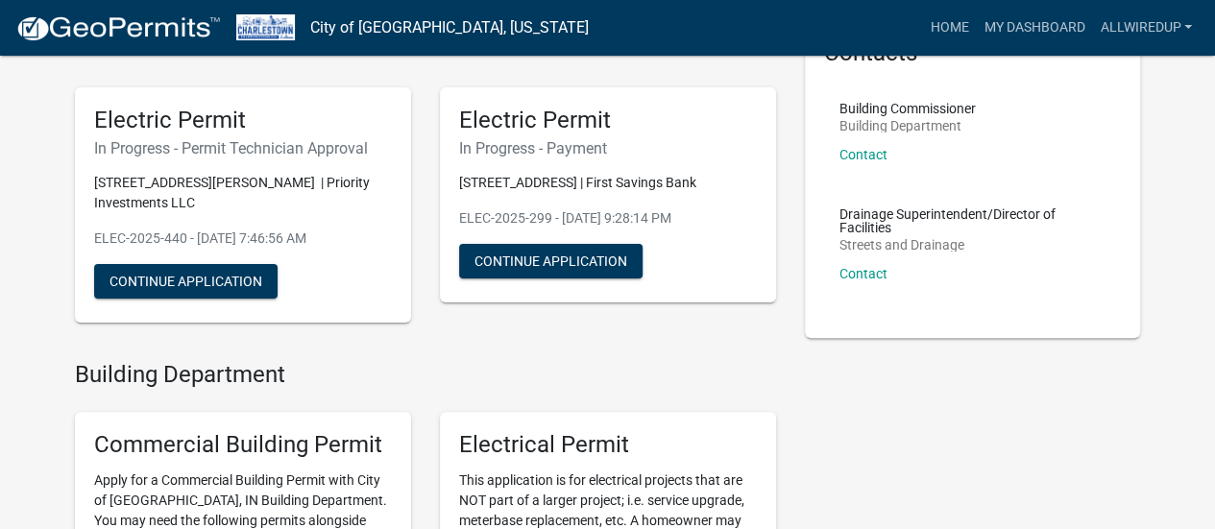
scroll to position [119, 0]
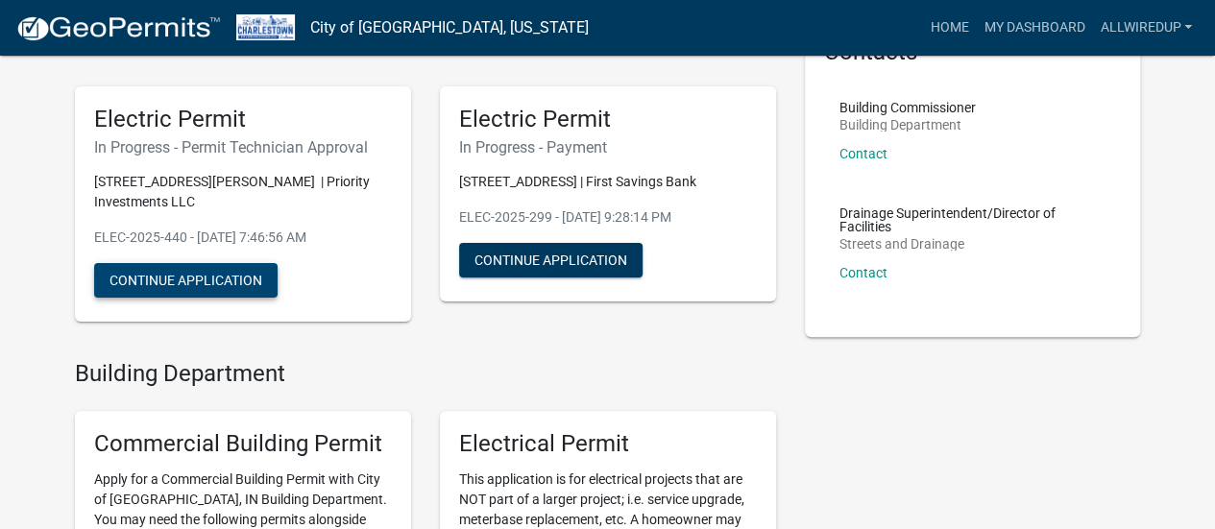
click at [165, 265] on button "Continue Application" at bounding box center [185, 280] width 183 height 35
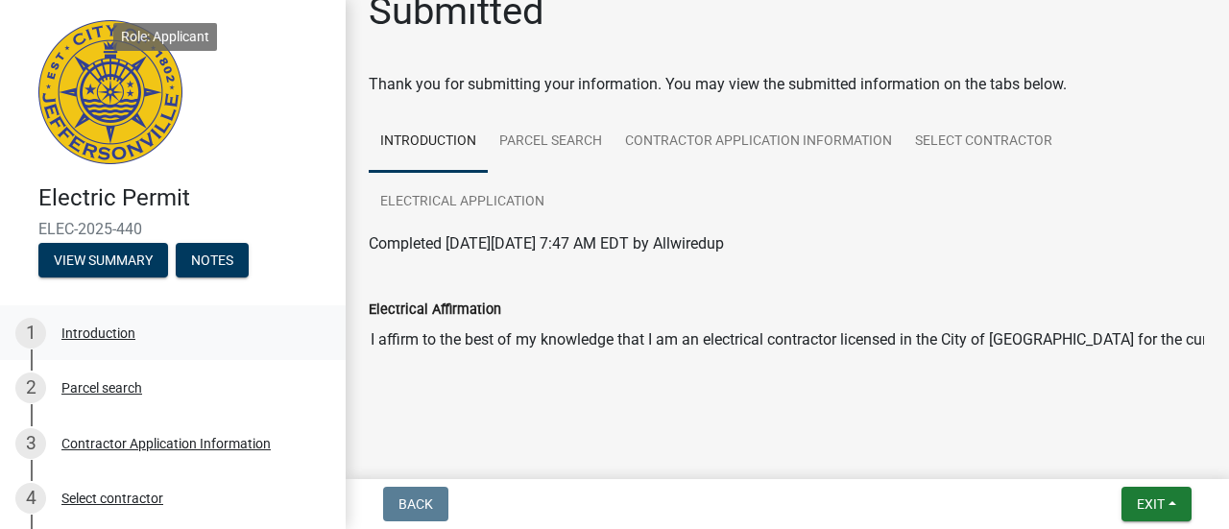
scroll to position [242, 0]
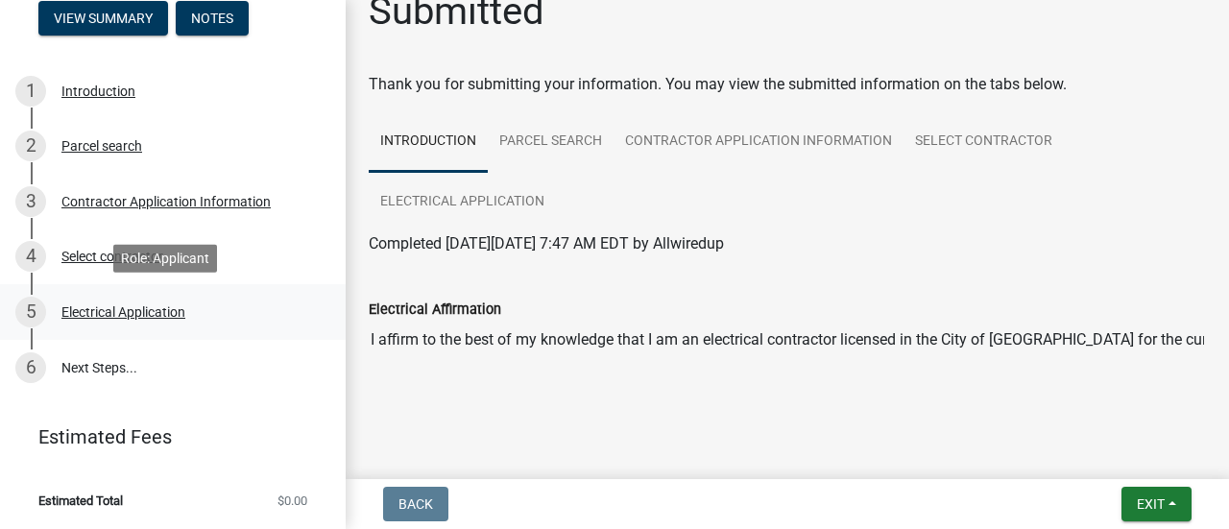
click at [87, 318] on div "Electrical Application" at bounding box center [123, 311] width 124 height 13
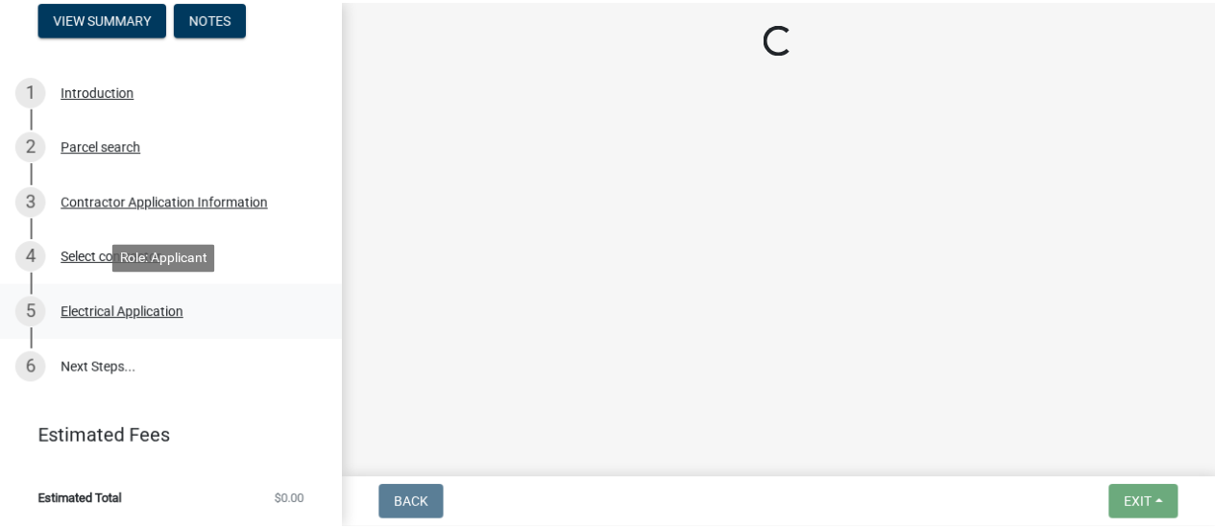
scroll to position [0, 0]
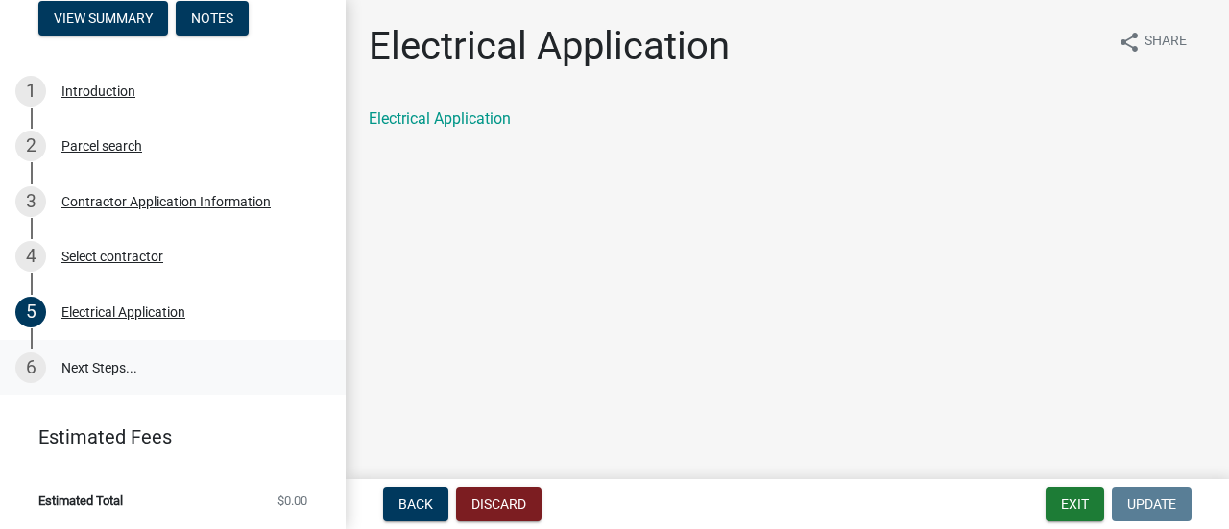
click at [88, 364] on link "6 Next Steps..." at bounding box center [173, 368] width 346 height 56
click at [428, 126] on link "Electrical Application" at bounding box center [440, 118] width 142 height 18
click at [117, 372] on link "6 Next Steps..." at bounding box center [173, 368] width 346 height 56
click at [1071, 508] on button "Exit" at bounding box center [1075, 504] width 59 height 35
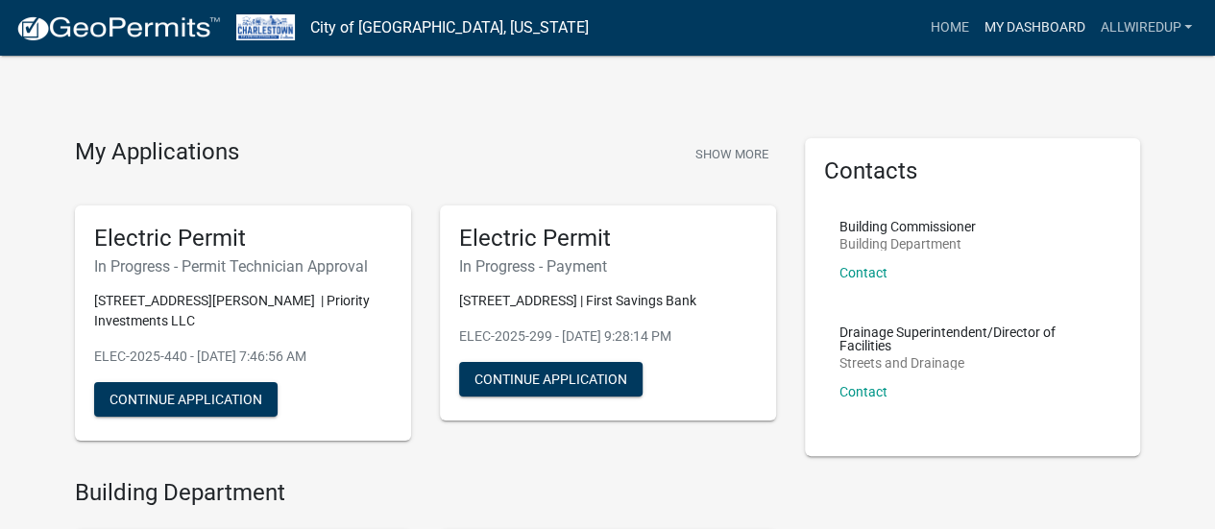
click at [1001, 21] on link "My Dashboard" at bounding box center [1034, 28] width 116 height 36
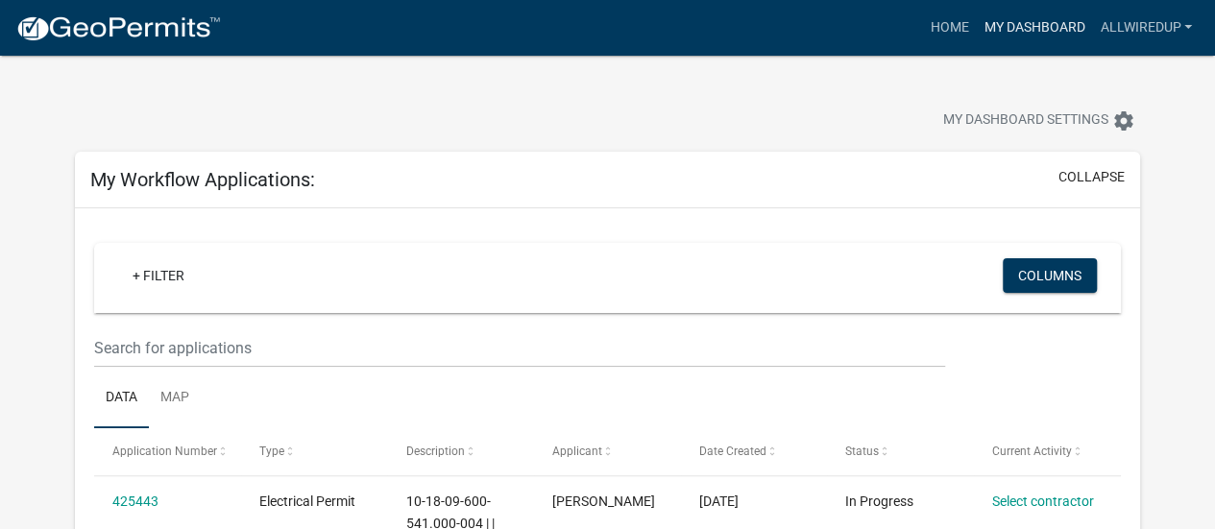
click at [1053, 36] on link "My Dashboard" at bounding box center [1034, 28] width 116 height 36
click at [1029, 31] on link "My Dashboard" at bounding box center [1034, 28] width 116 height 36
click at [1118, 26] on link "Allwiredup" at bounding box center [1146, 28] width 108 height 36
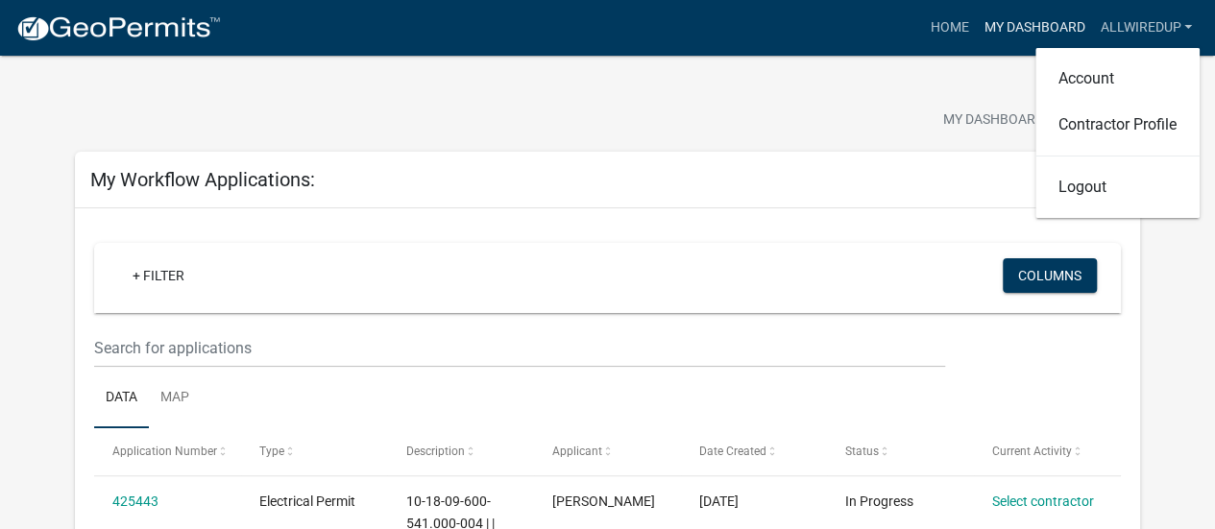
click at [1024, 33] on link "My Dashboard" at bounding box center [1034, 28] width 116 height 36
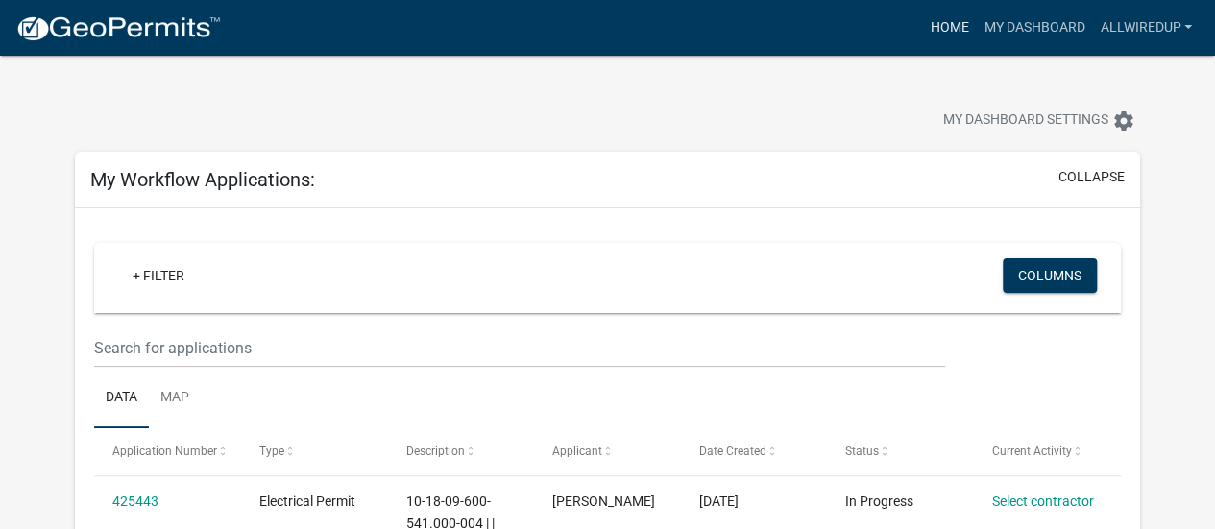
click at [953, 36] on link "Home" at bounding box center [949, 28] width 54 height 36
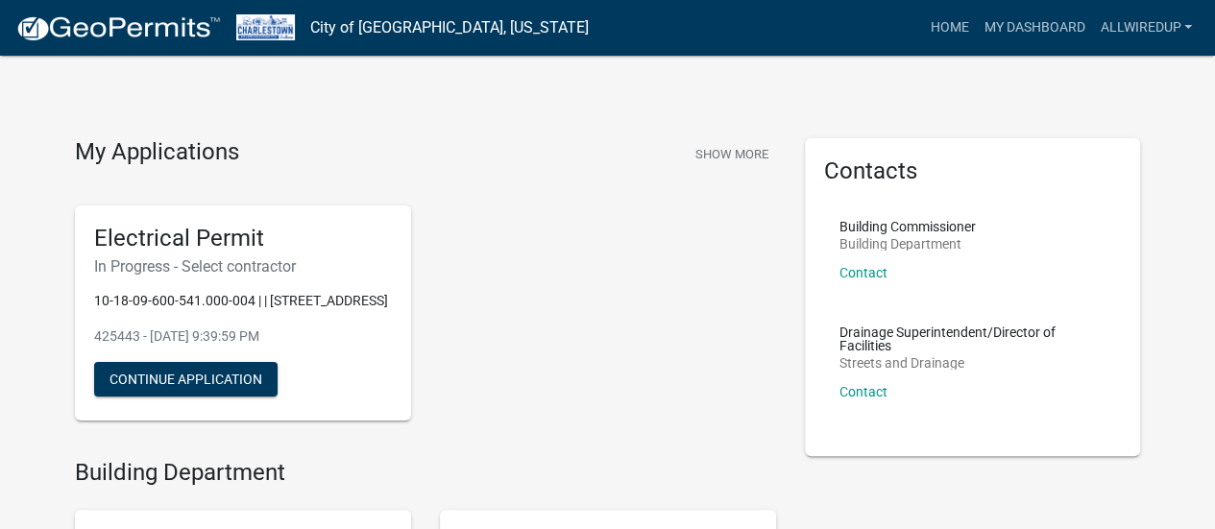
click at [58, 35] on img at bounding box center [118, 28] width 206 height 29
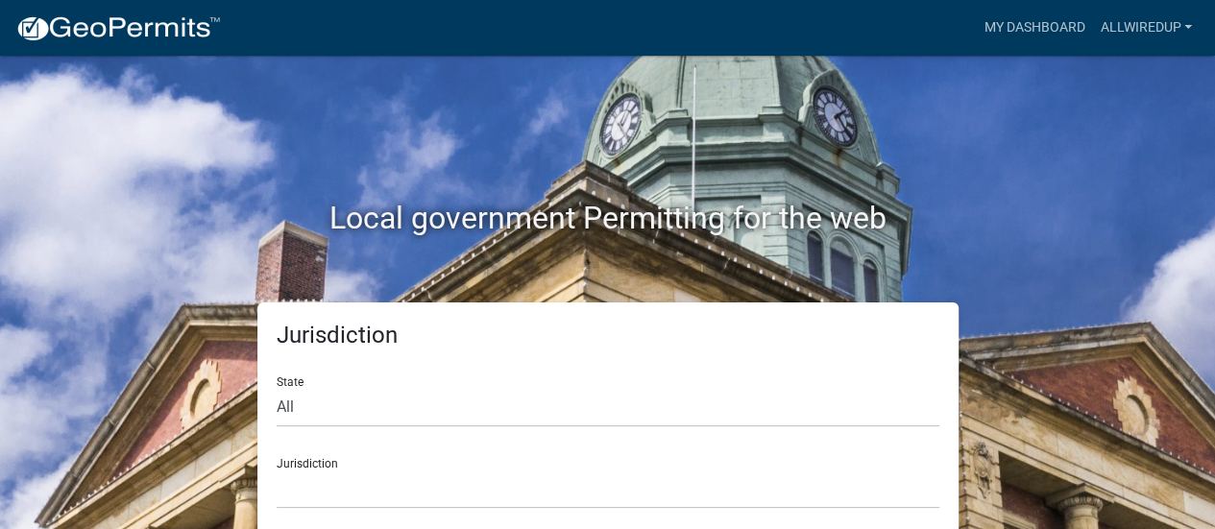
scroll to position [15, 0]
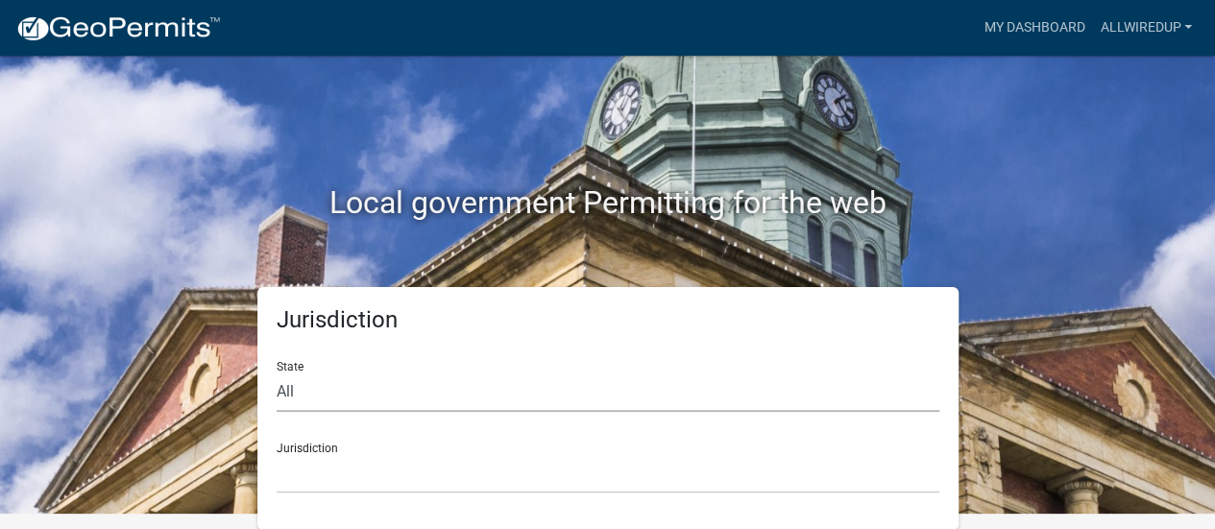
click at [318, 403] on select "All [US_STATE] [US_STATE] [US_STATE] [US_STATE] [US_STATE] [US_STATE] [US_STATE…" at bounding box center [608, 392] width 663 height 39
select select "[US_STATE]"
click at [277, 373] on select "All [US_STATE] [US_STATE] [US_STATE] [US_STATE] [US_STATE] [US_STATE] [US_STATE…" at bounding box center [608, 392] width 663 height 39
click at [294, 471] on select "City of [GEOGRAPHIC_DATA], [US_STATE] City of [GEOGRAPHIC_DATA], [US_STATE] Cit…" at bounding box center [608, 473] width 663 height 39
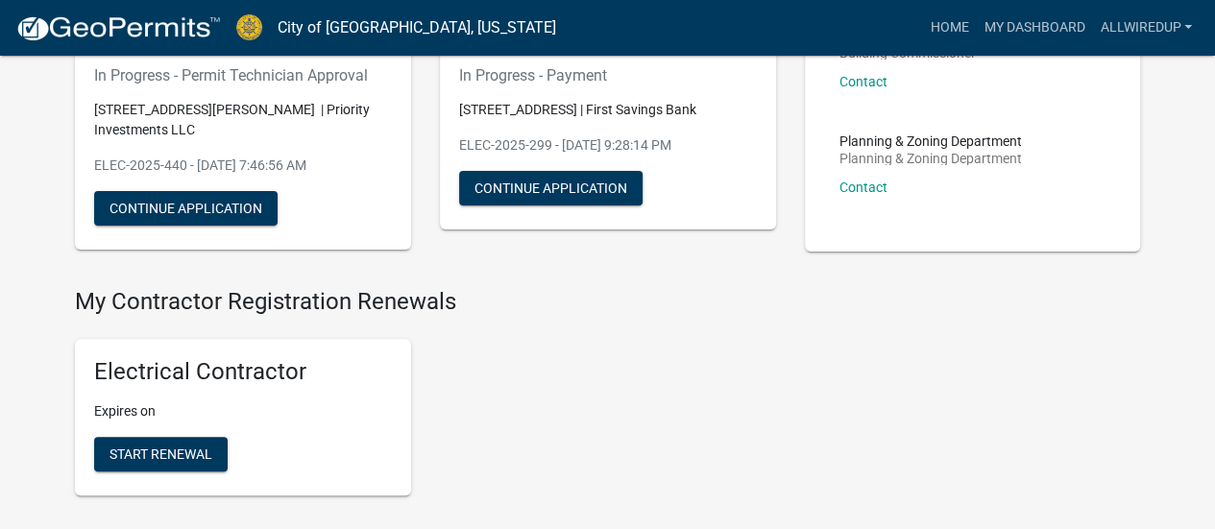
scroll to position [192, 0]
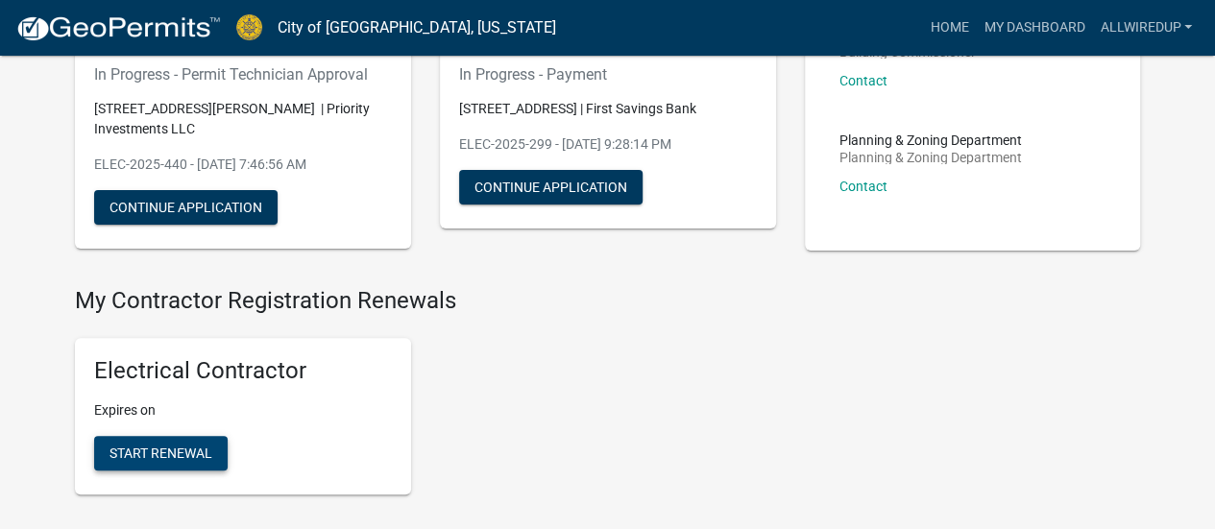
click at [207, 446] on span "Start Renewal" at bounding box center [160, 453] width 103 height 15
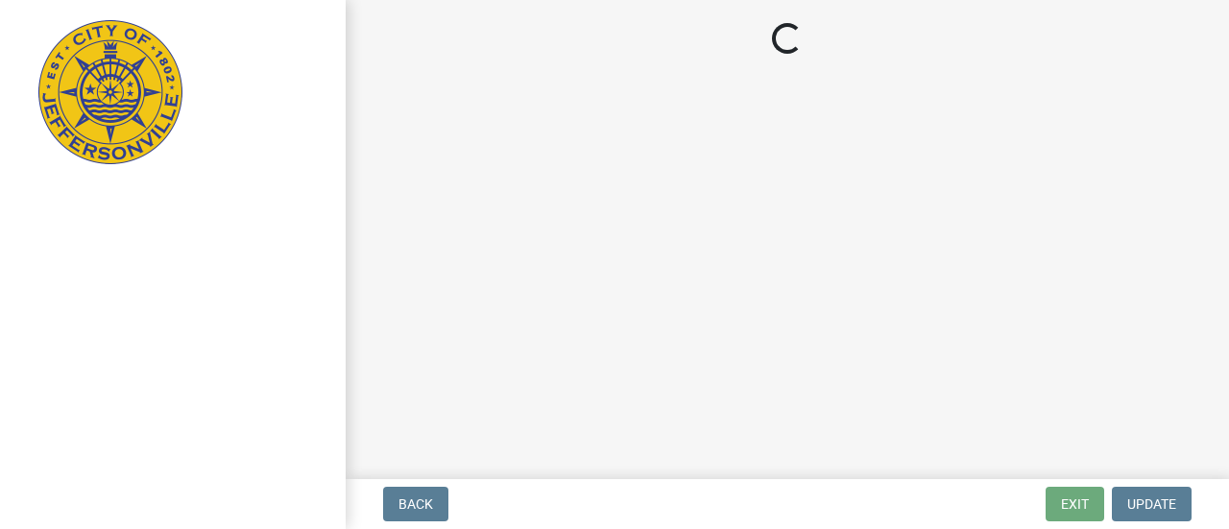
select select "IN"
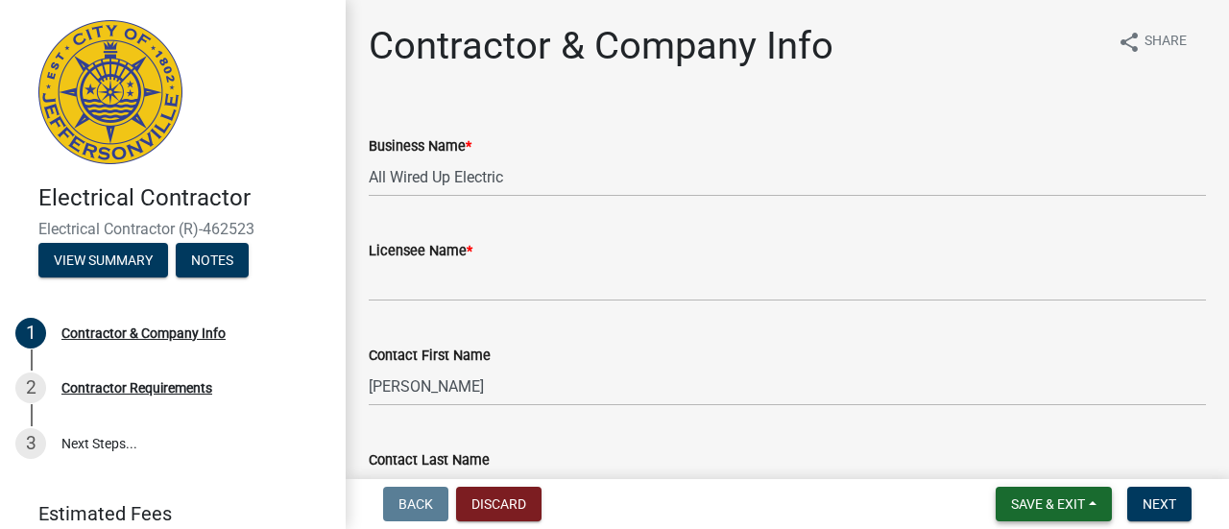
click at [1077, 499] on span "Save & Exit" at bounding box center [1048, 503] width 74 height 15
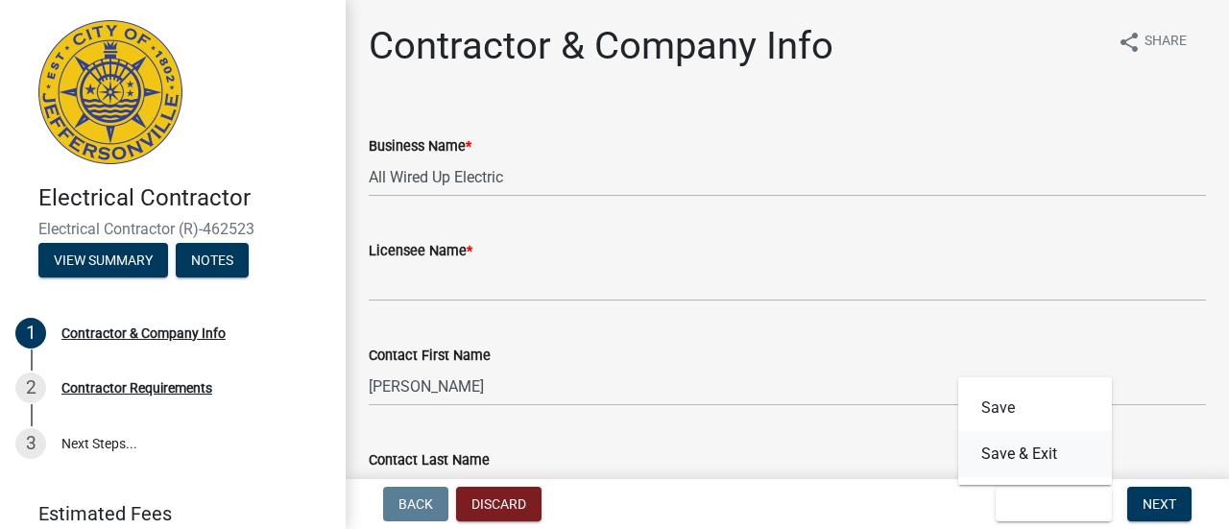
click at [1010, 457] on button "Save & Exit" at bounding box center [1035, 454] width 154 height 46
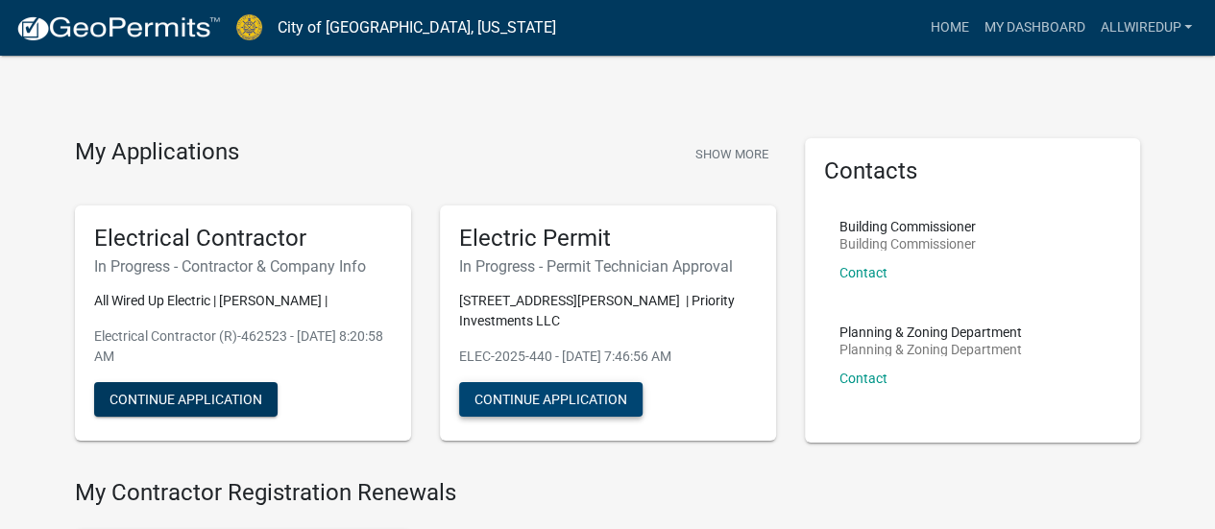
click at [556, 382] on button "Continue Application" at bounding box center [550, 399] width 183 height 35
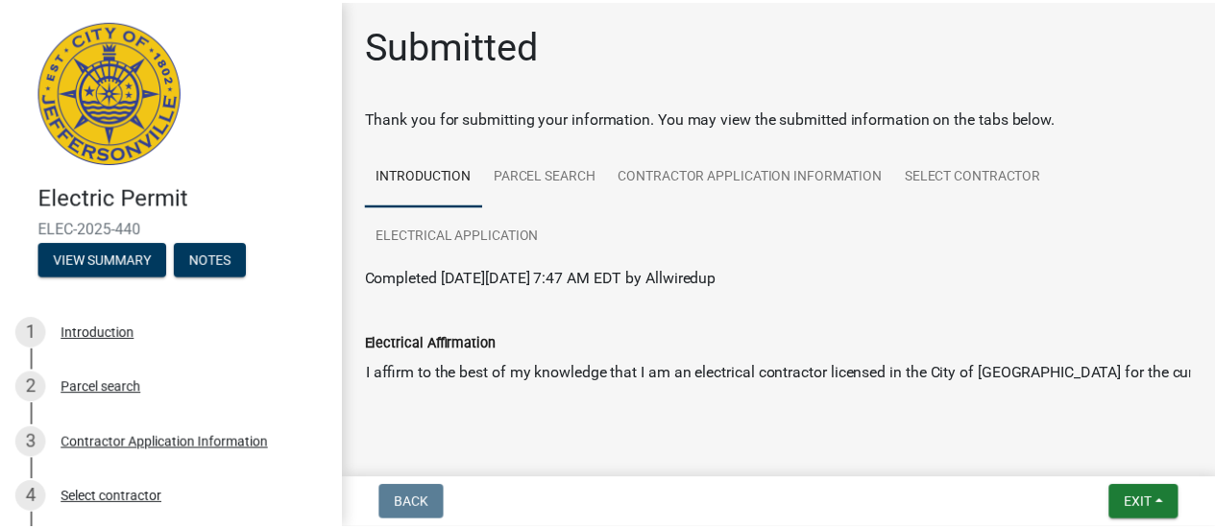
scroll to position [35, 0]
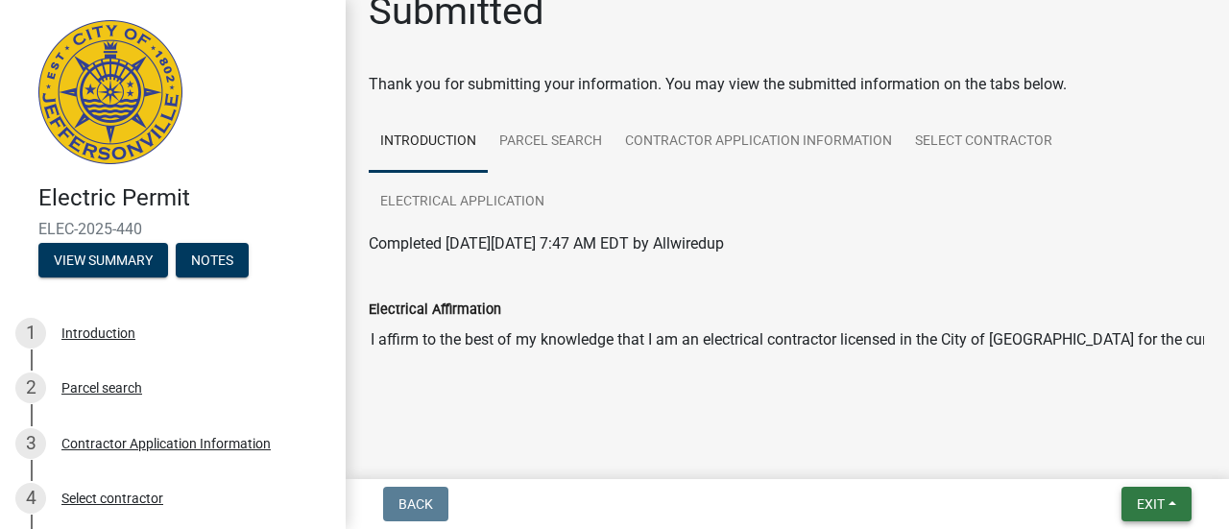
click at [1137, 502] on span "Exit" at bounding box center [1151, 503] width 28 height 15
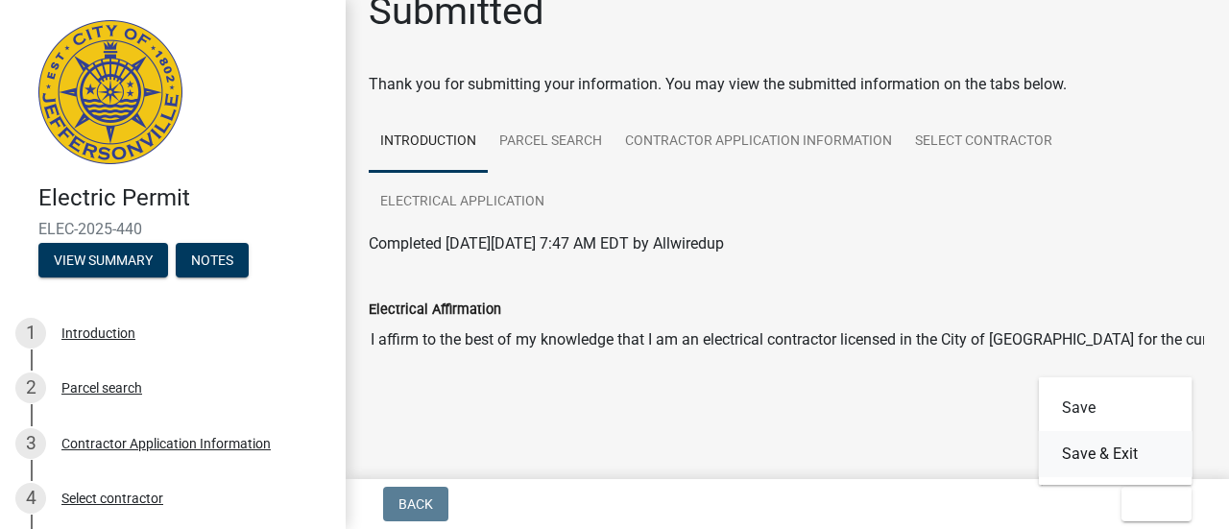
click at [1099, 456] on button "Save & Exit" at bounding box center [1116, 454] width 154 height 46
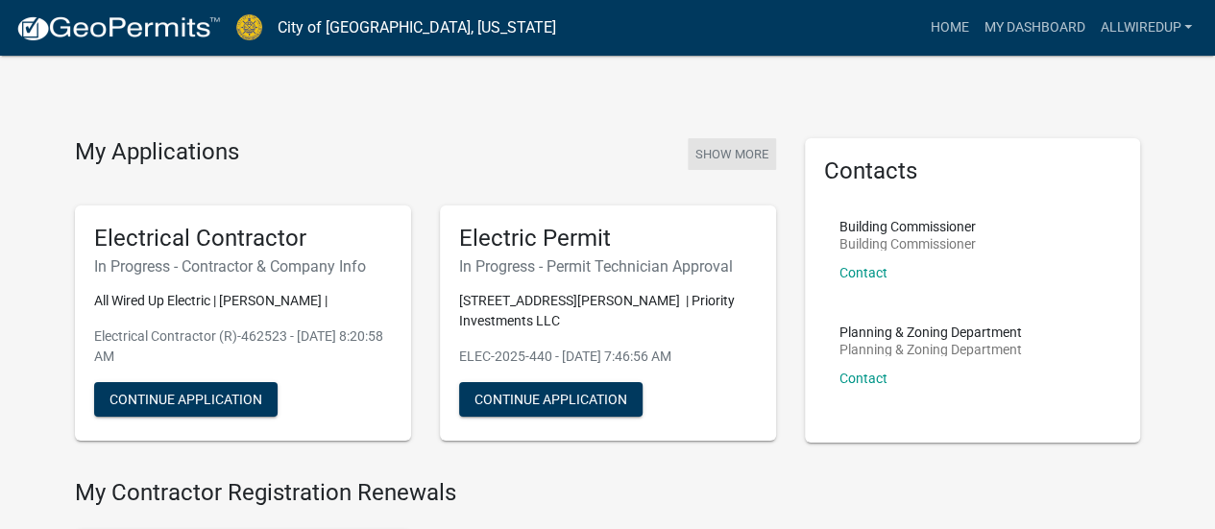
click at [732, 161] on button "Show More" at bounding box center [732, 154] width 88 height 32
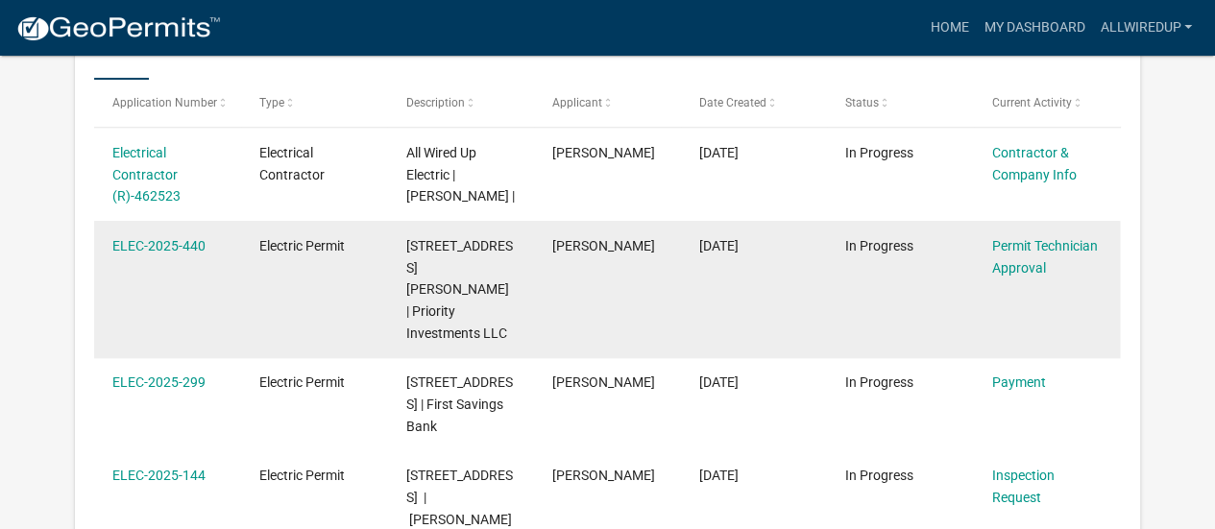
scroll to position [347, 0]
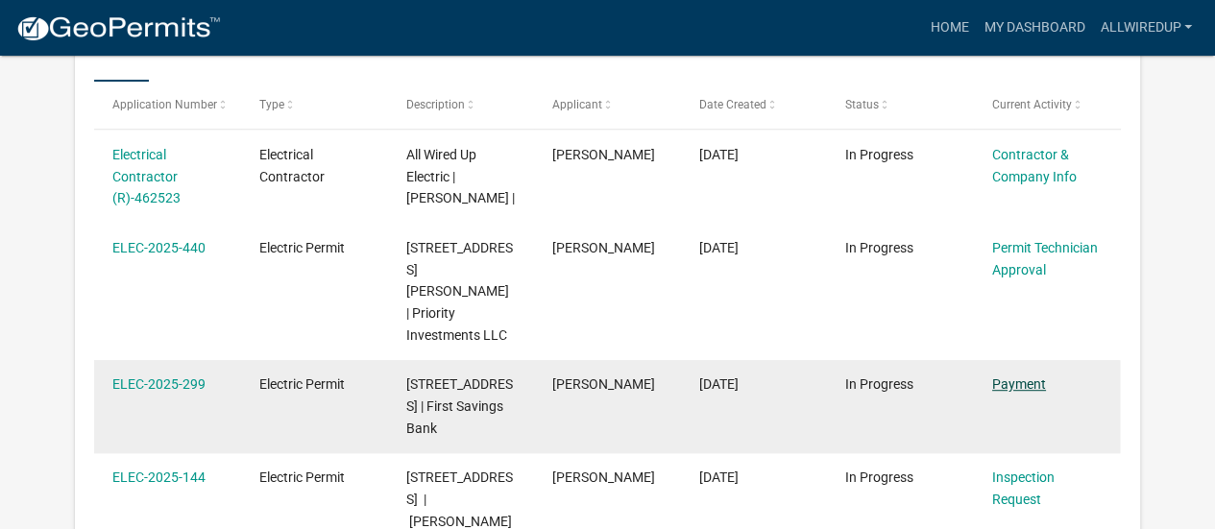
click at [1002, 376] on link "Payment" at bounding box center [1019, 383] width 54 height 15
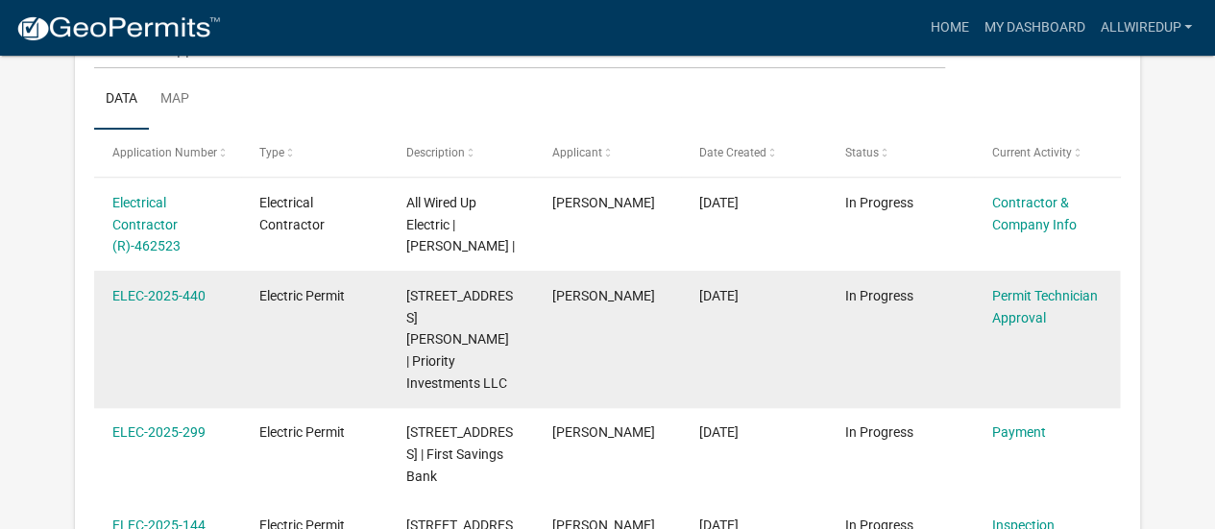
scroll to position [265, 0]
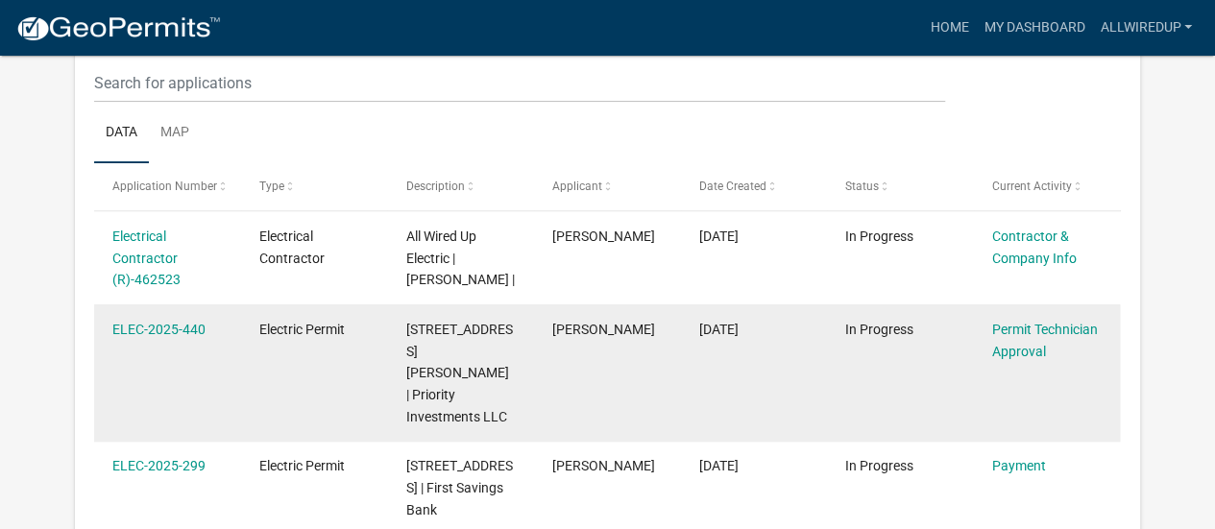
click at [1005, 337] on div "Permit Technician Approval" at bounding box center [1046, 341] width 109 height 44
click at [1003, 331] on link "Permit Technician Approval" at bounding box center [1045, 340] width 106 height 37
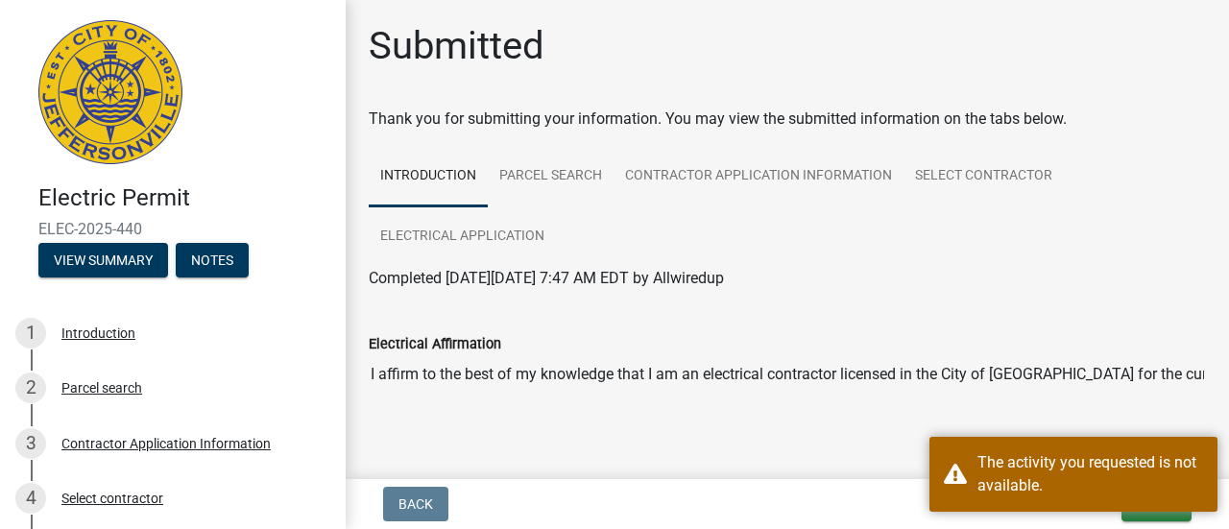
scroll to position [35, 0]
